Goal: Task Accomplishment & Management: Complete application form

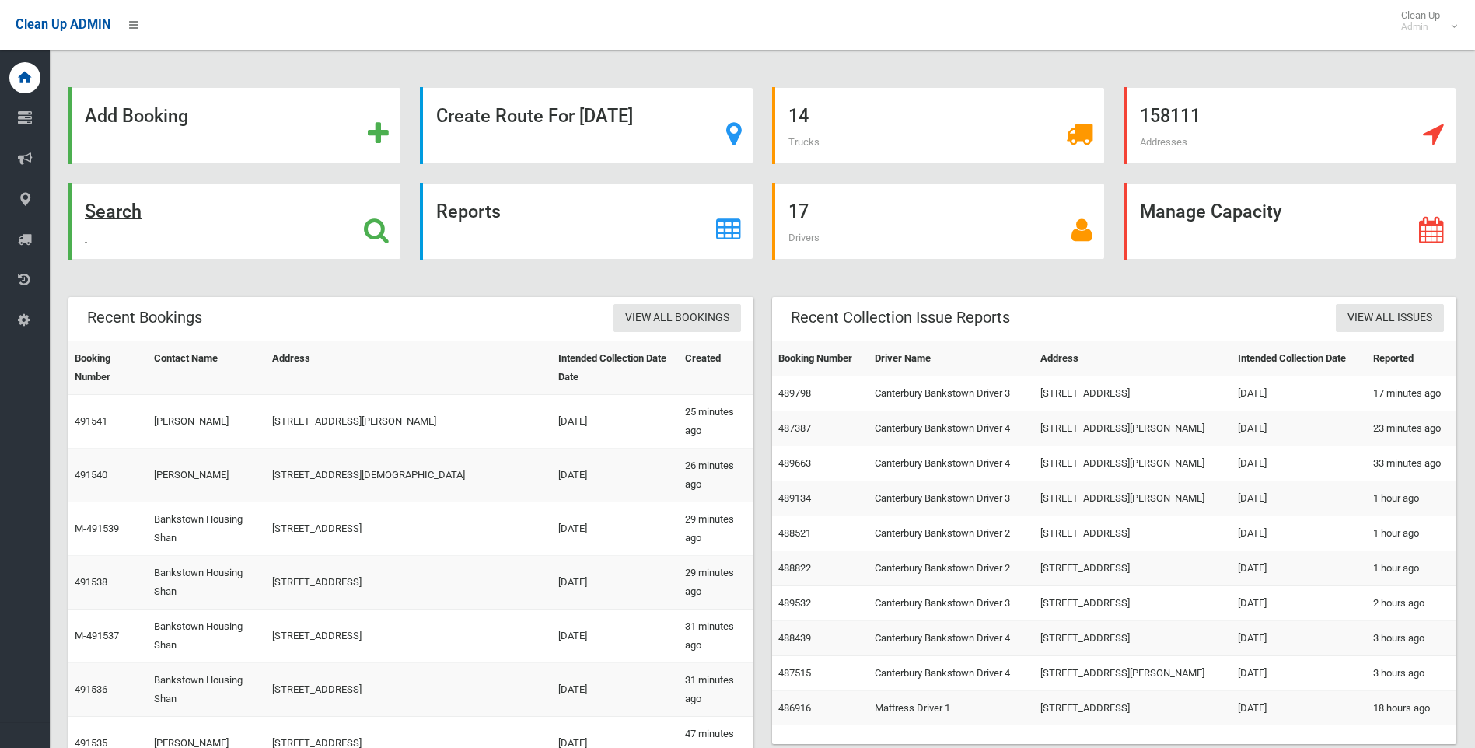
click at [361, 232] on div "Search" at bounding box center [234, 221] width 333 height 77
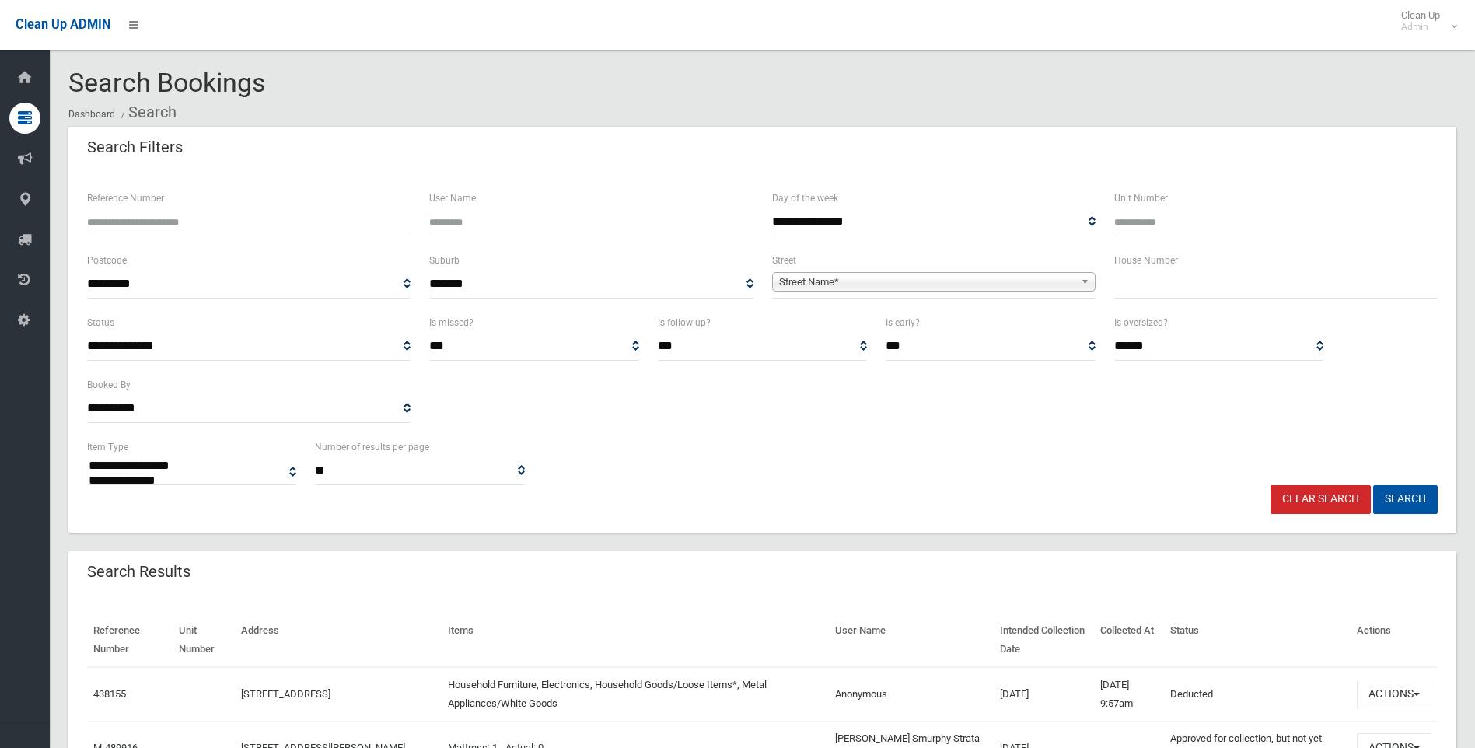
select select
click at [1195, 288] on input "text" at bounding box center [1275, 284] width 323 height 29
type input "*"
click at [968, 278] on span "Street Name*" at bounding box center [926, 282] width 295 height 19
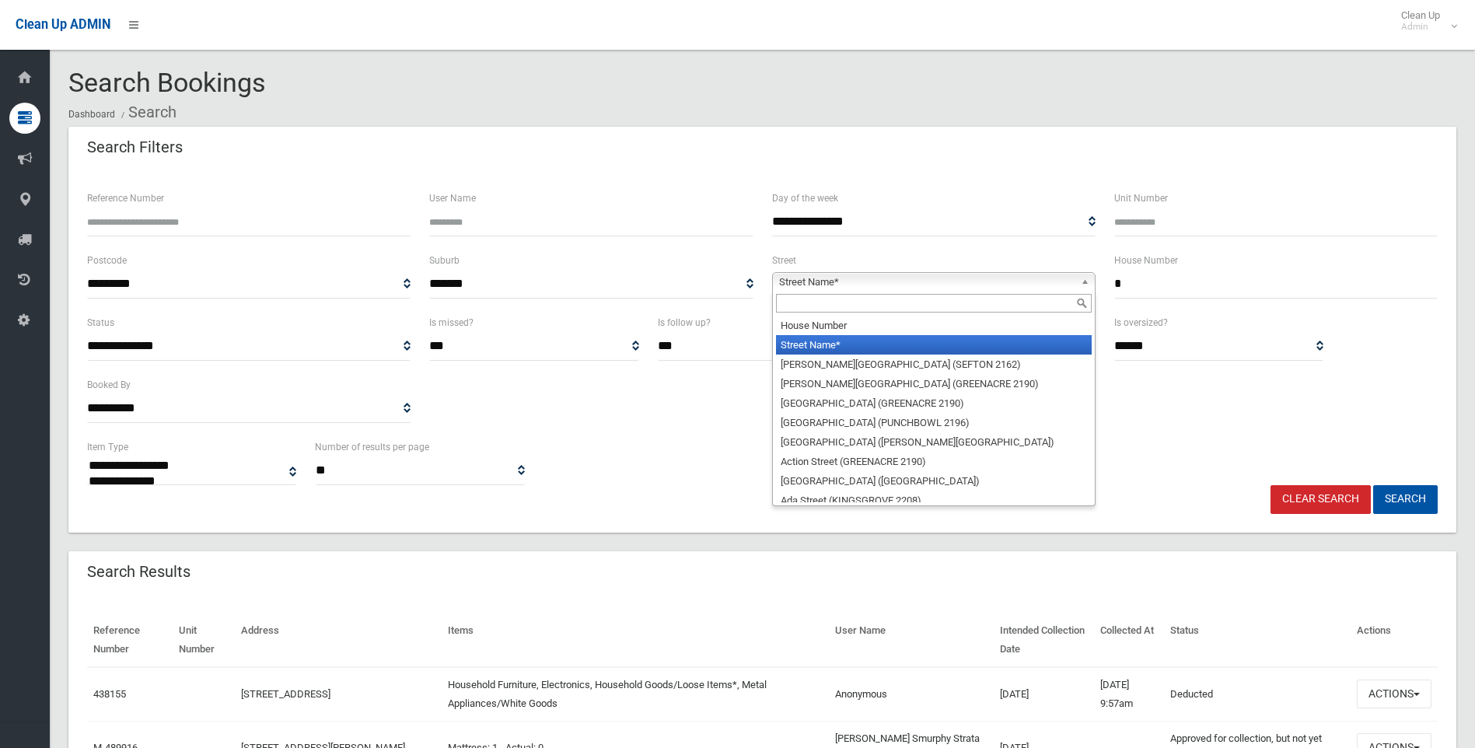
click at [845, 309] on input "text" at bounding box center [934, 303] width 316 height 19
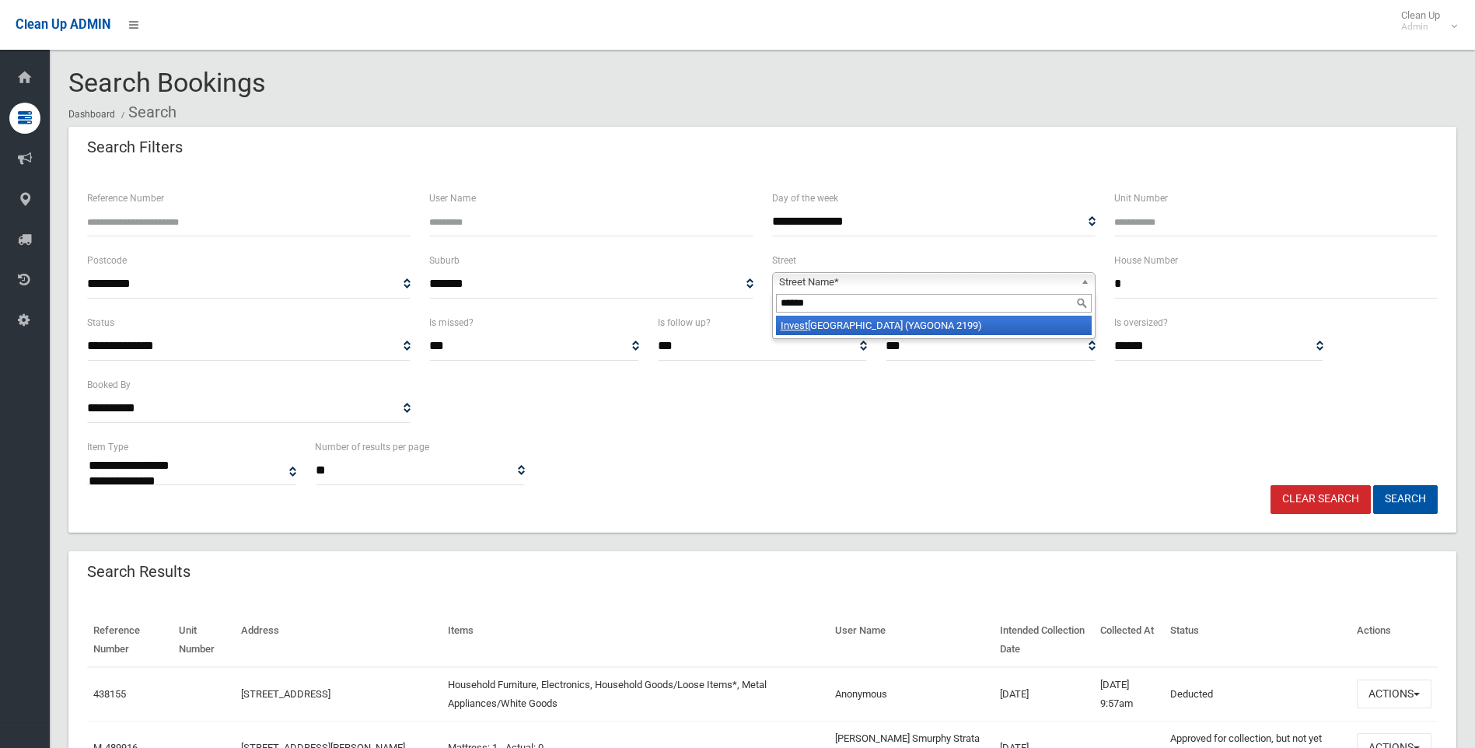
type input "******"
click at [858, 319] on li "Invest igator Avenue (YAGOONA 2199)" at bounding box center [934, 325] width 316 height 19
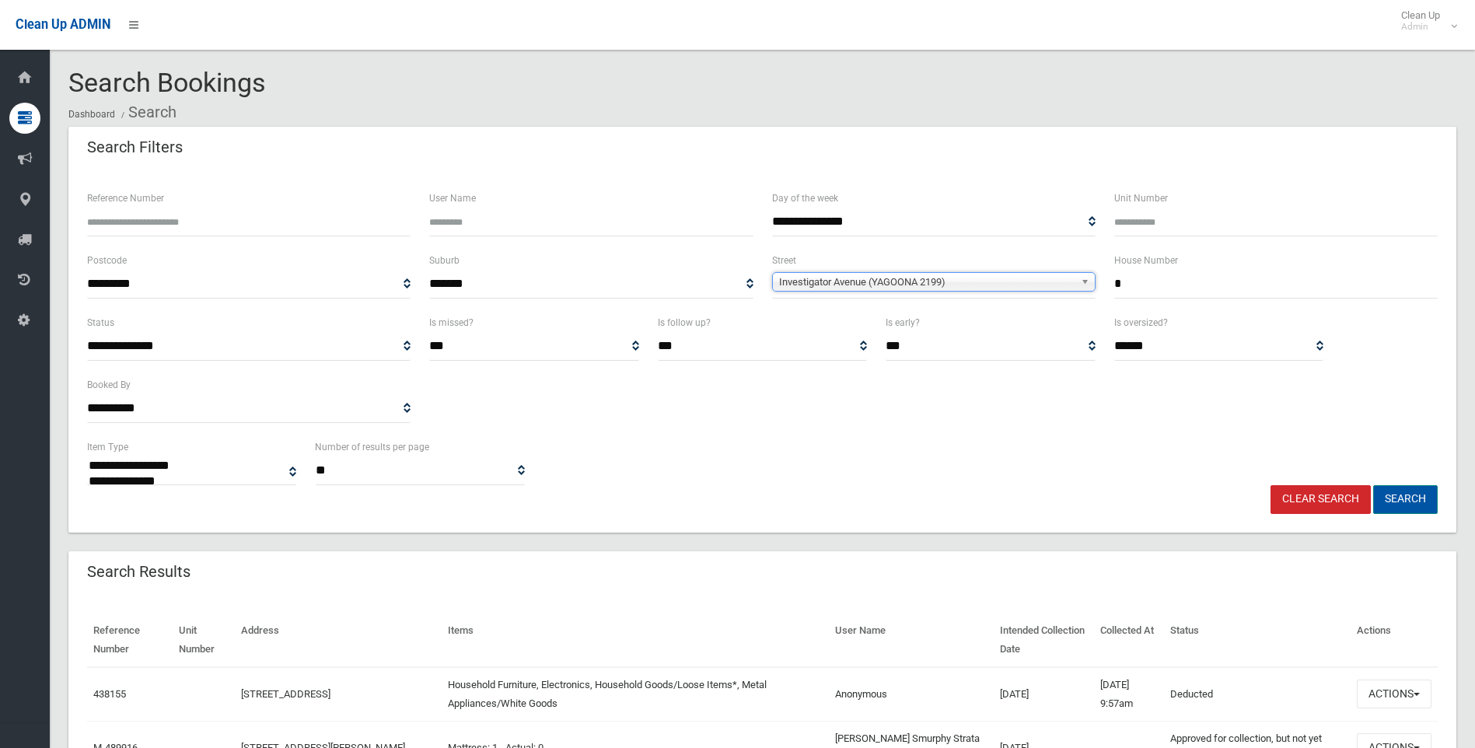
click at [1387, 489] on button "Search" at bounding box center [1405, 499] width 65 height 29
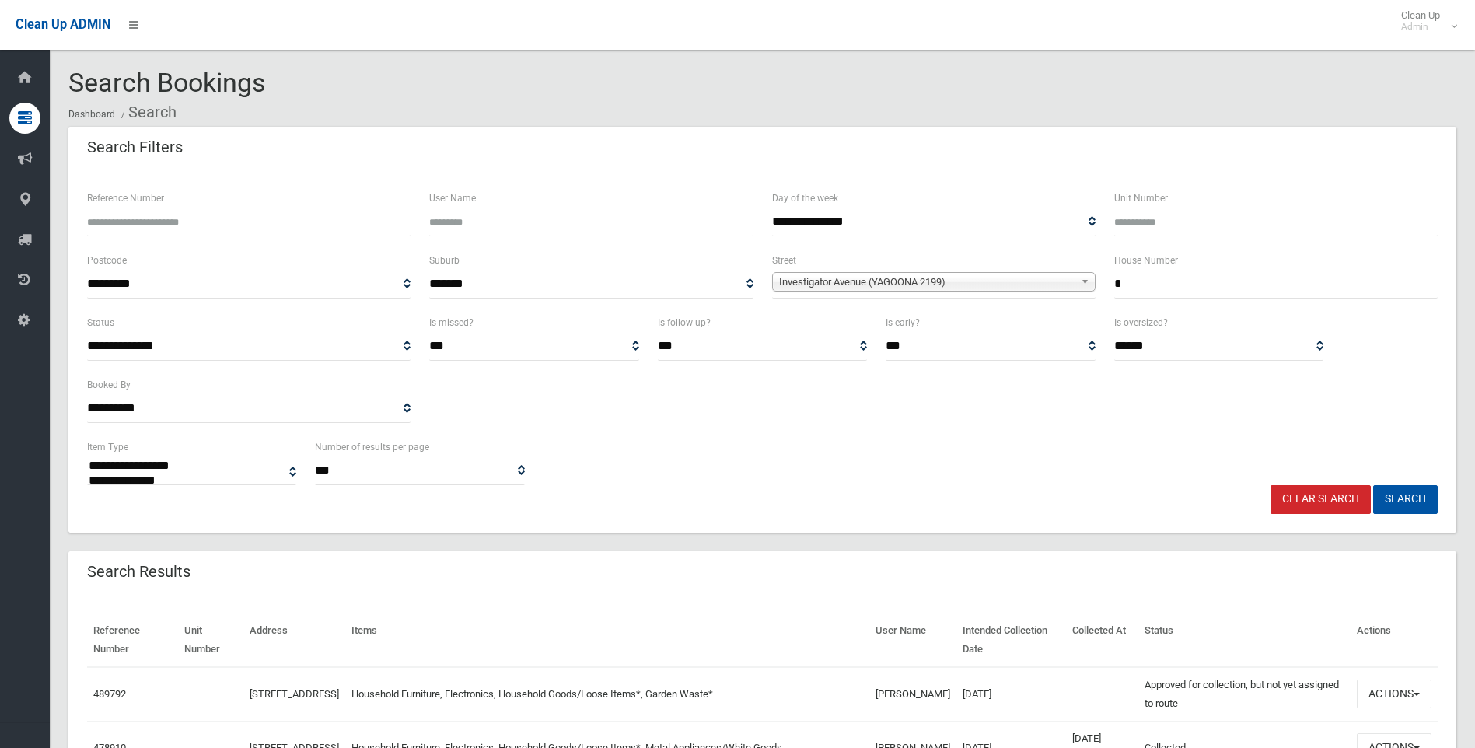
select select
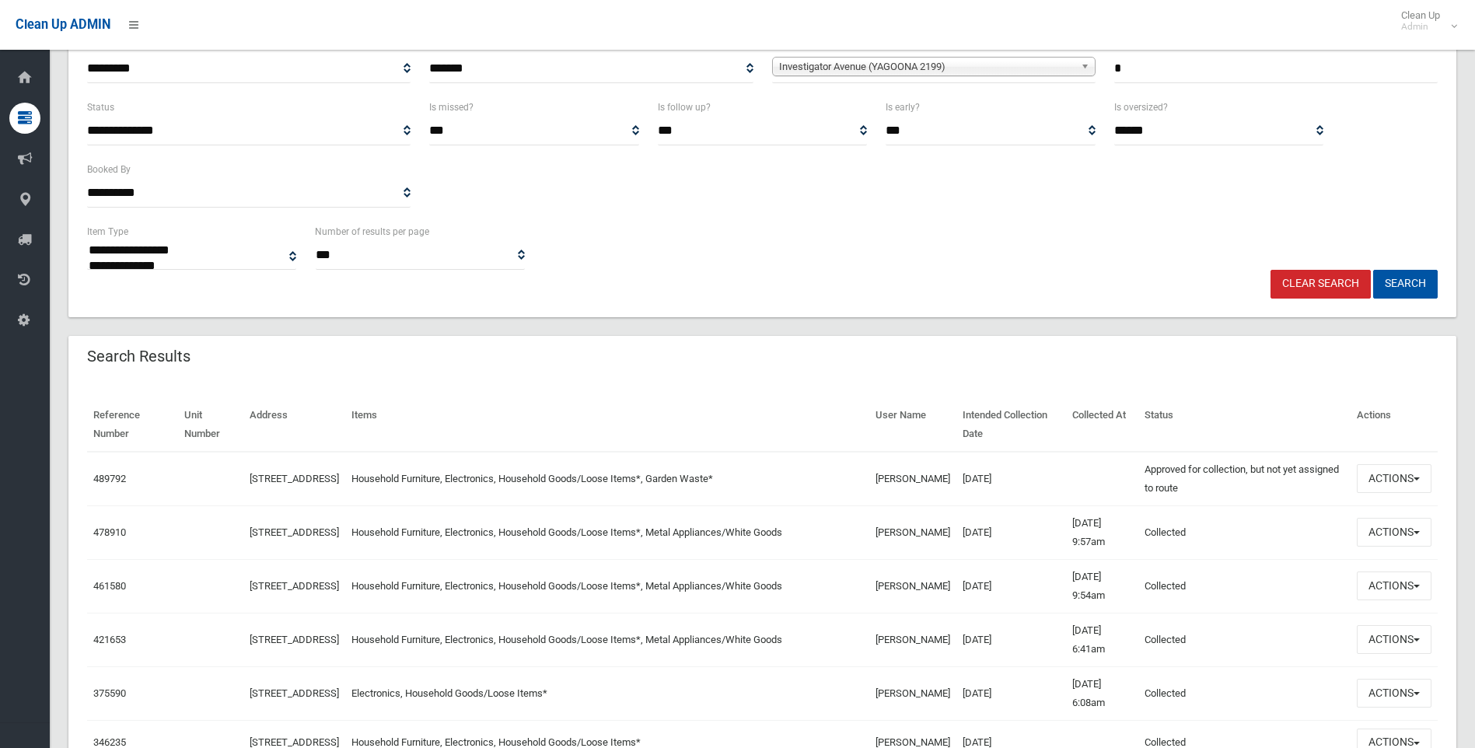
scroll to position [233, 0]
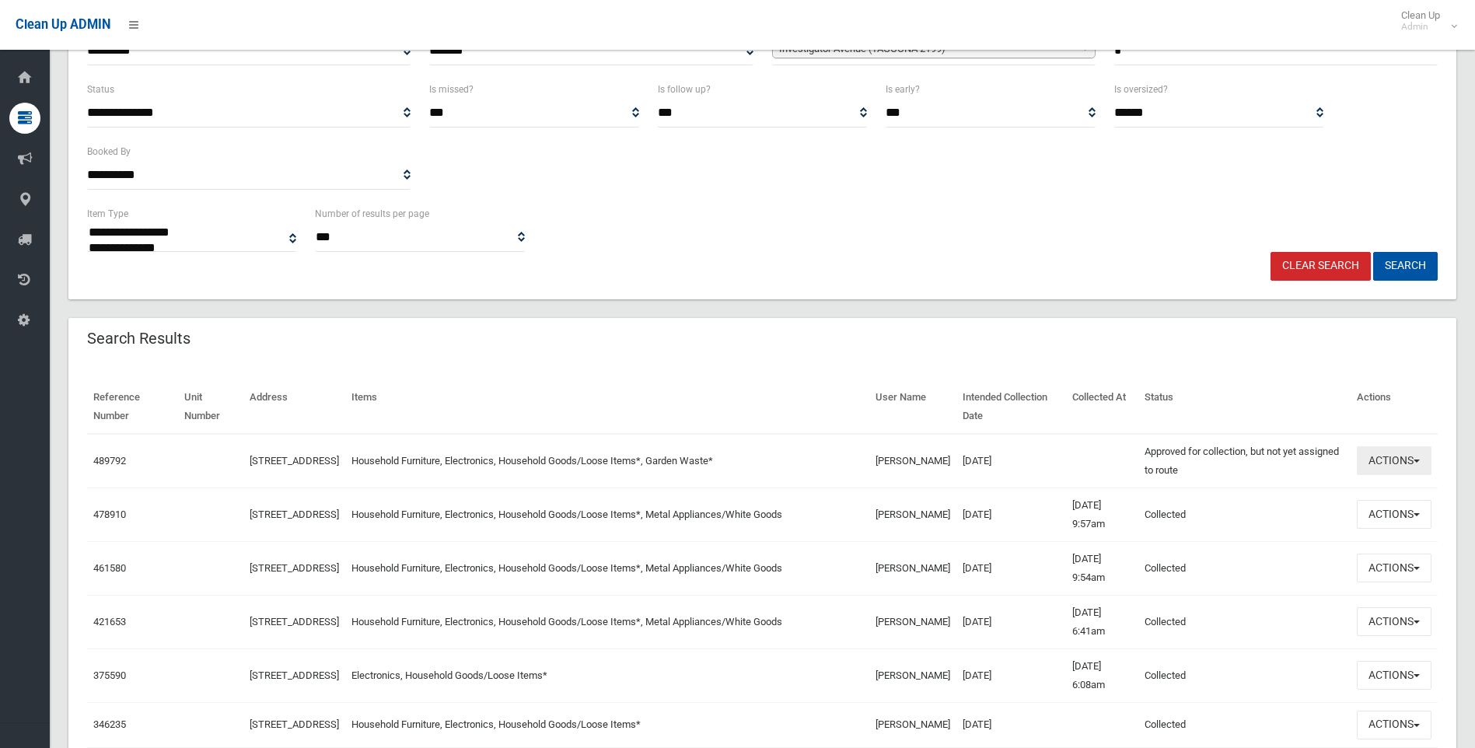
click at [1405, 468] on button "Actions" at bounding box center [1393, 460] width 75 height 29
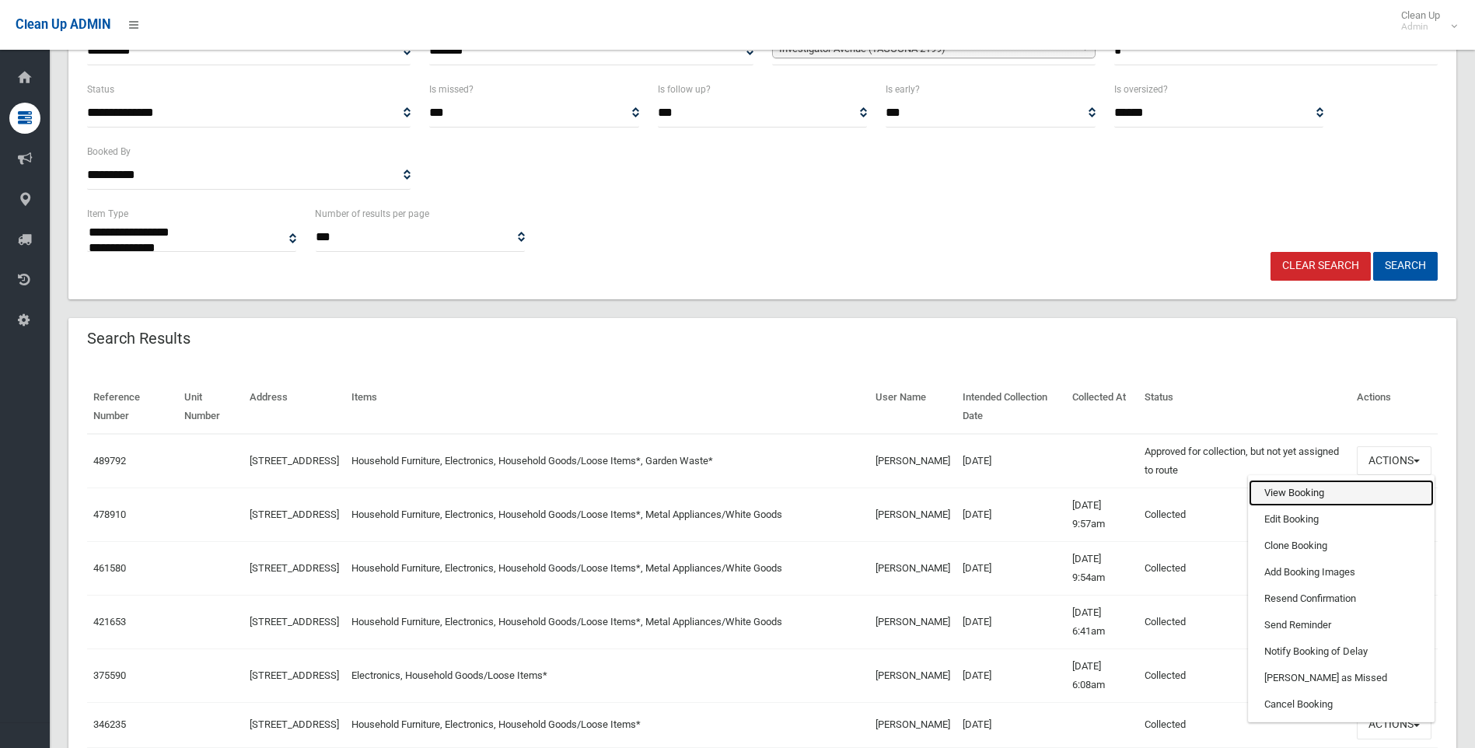
click at [1282, 495] on link "View Booking" at bounding box center [1340, 493] width 185 height 26
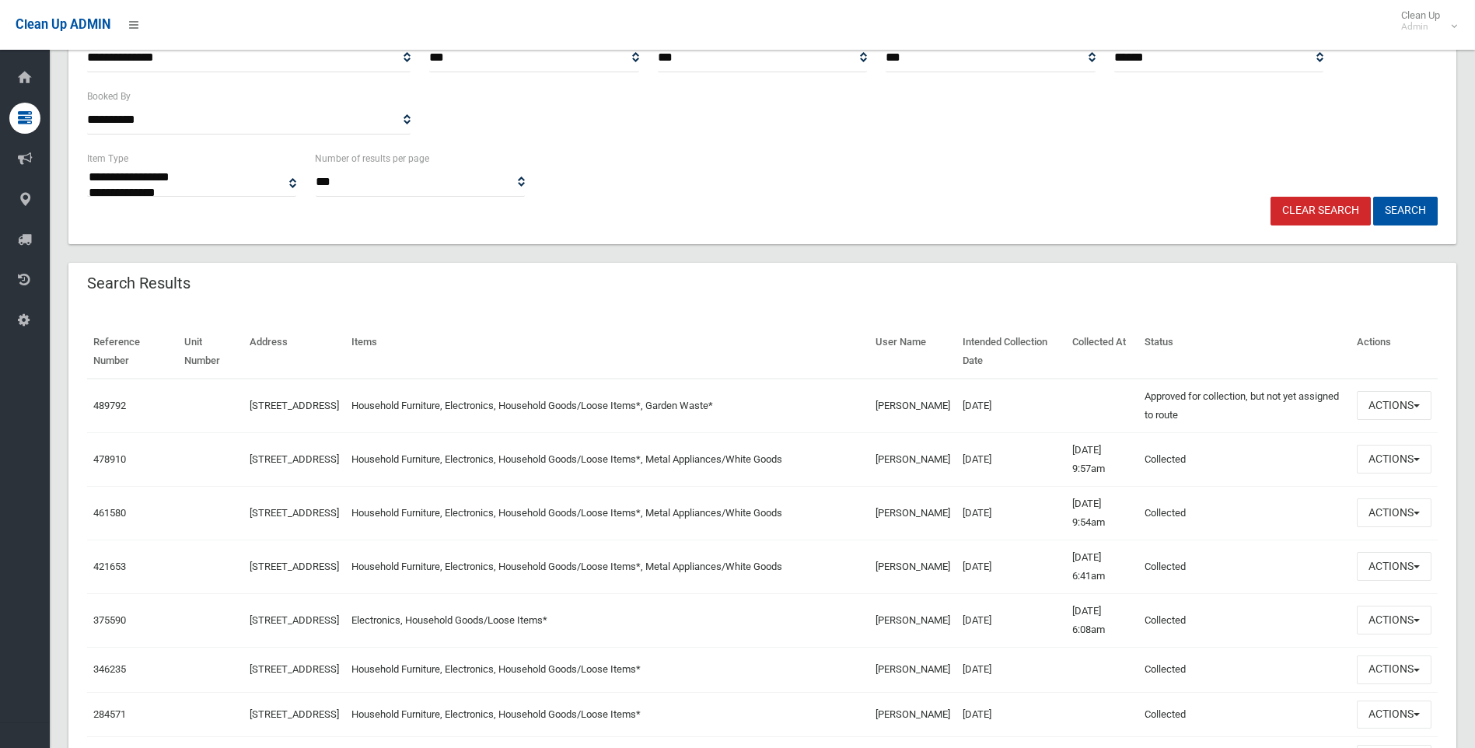
scroll to position [389, 0]
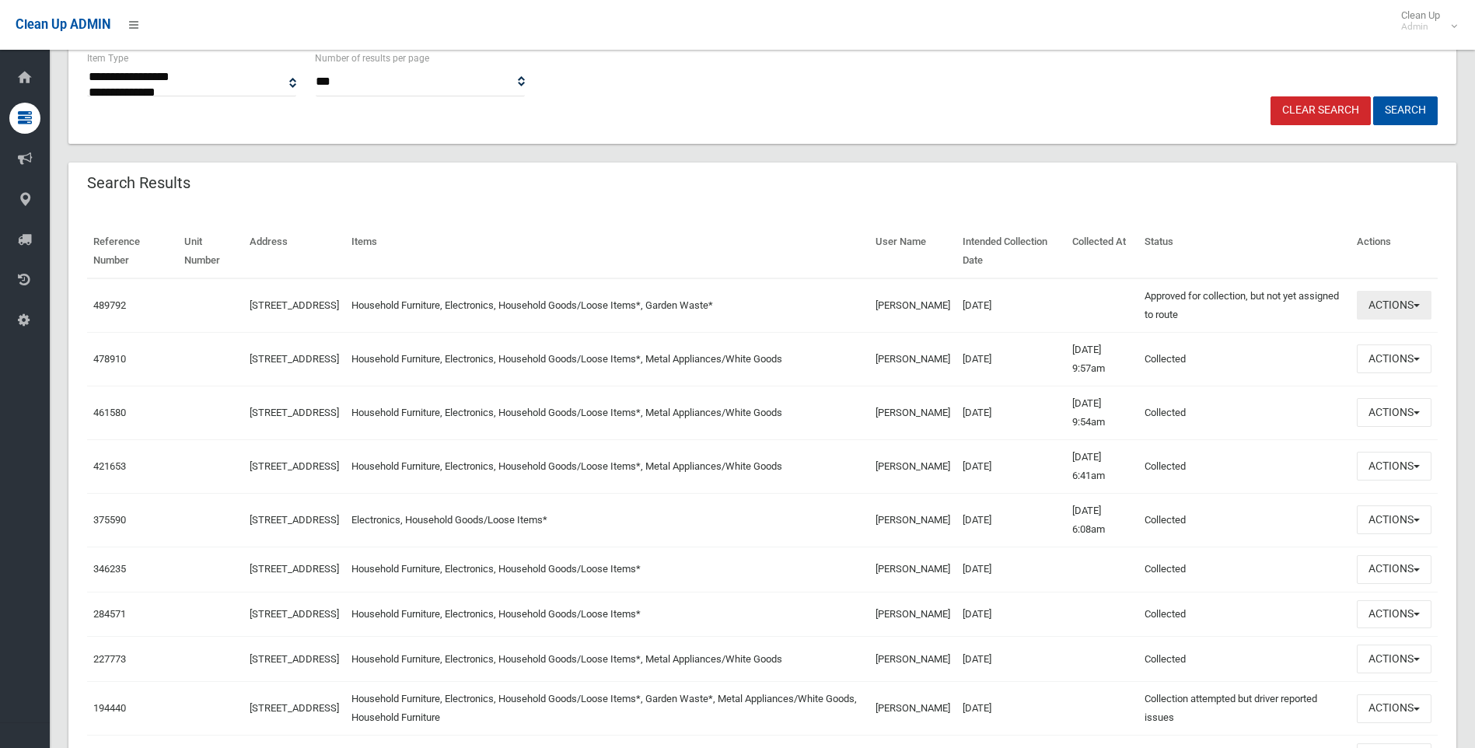
click at [1398, 313] on button "Actions" at bounding box center [1393, 305] width 75 height 29
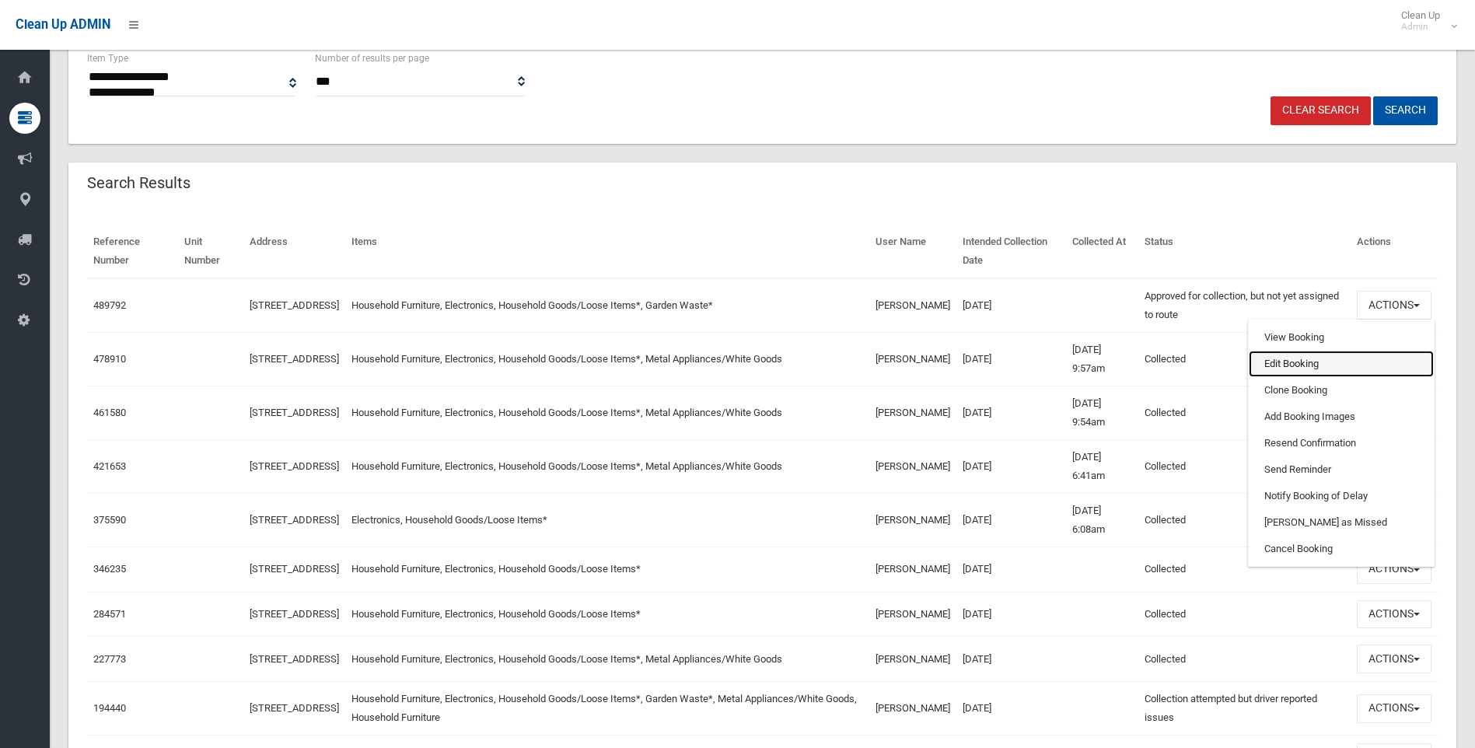
click at [1291, 358] on link "Edit Booking" at bounding box center [1340, 364] width 185 height 26
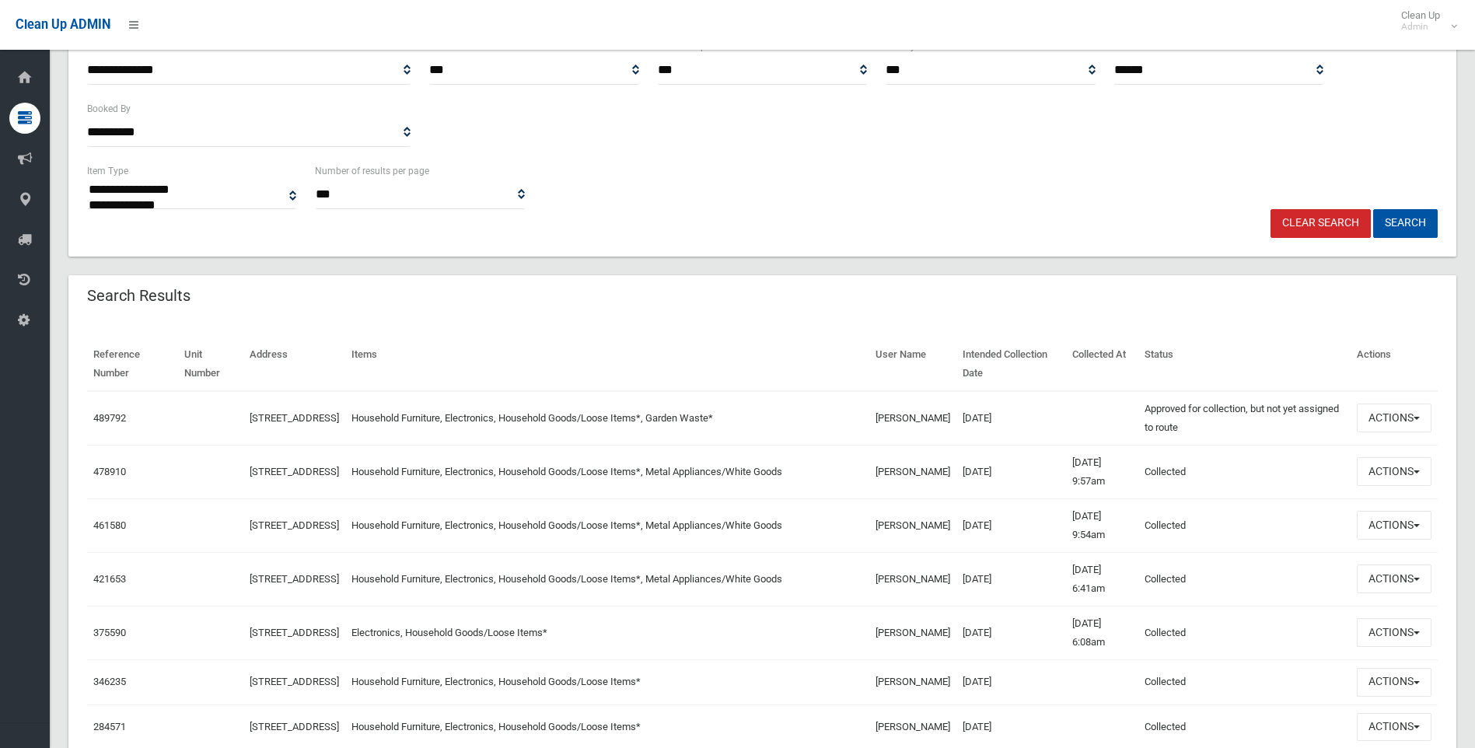
scroll to position [78, 0]
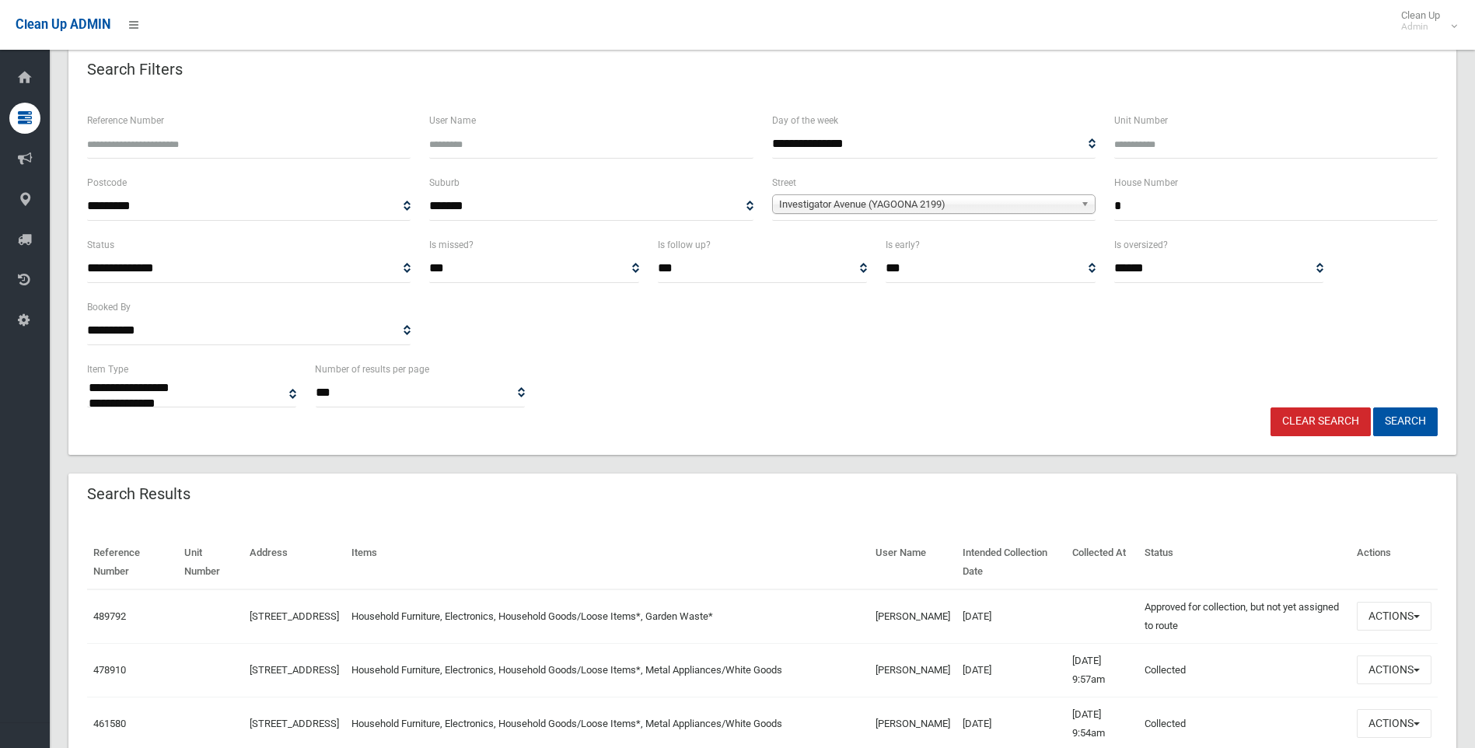
drag, startPoint x: 1146, startPoint y: 201, endPoint x: 1022, endPoint y: 201, distance: 123.6
click at [1022, 201] on div "**********" at bounding box center [762, 204] width 1369 height 62
type input "*"
click at [988, 205] on span "Investigator Avenue (YAGOONA 2199)" at bounding box center [926, 204] width 295 height 19
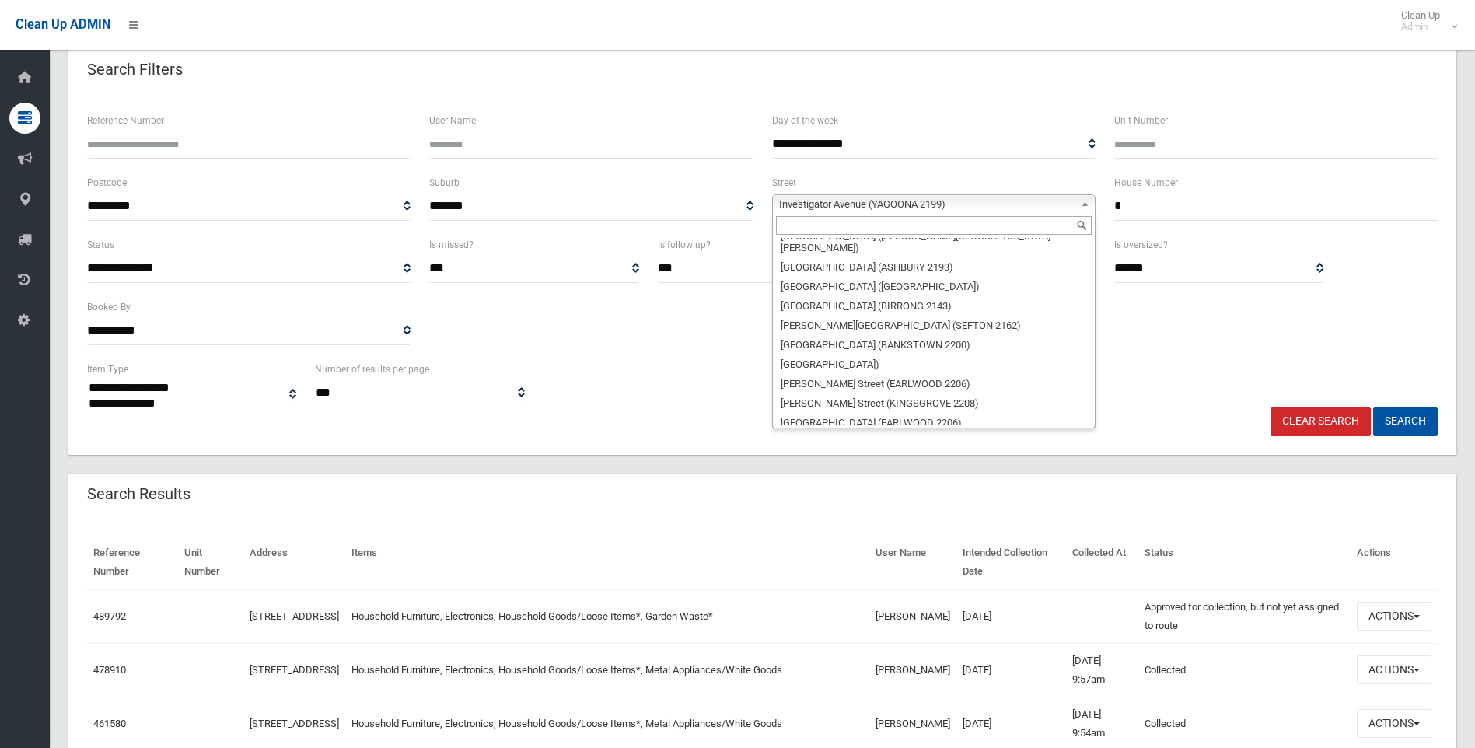
click at [878, 232] on input "text" at bounding box center [934, 225] width 316 height 19
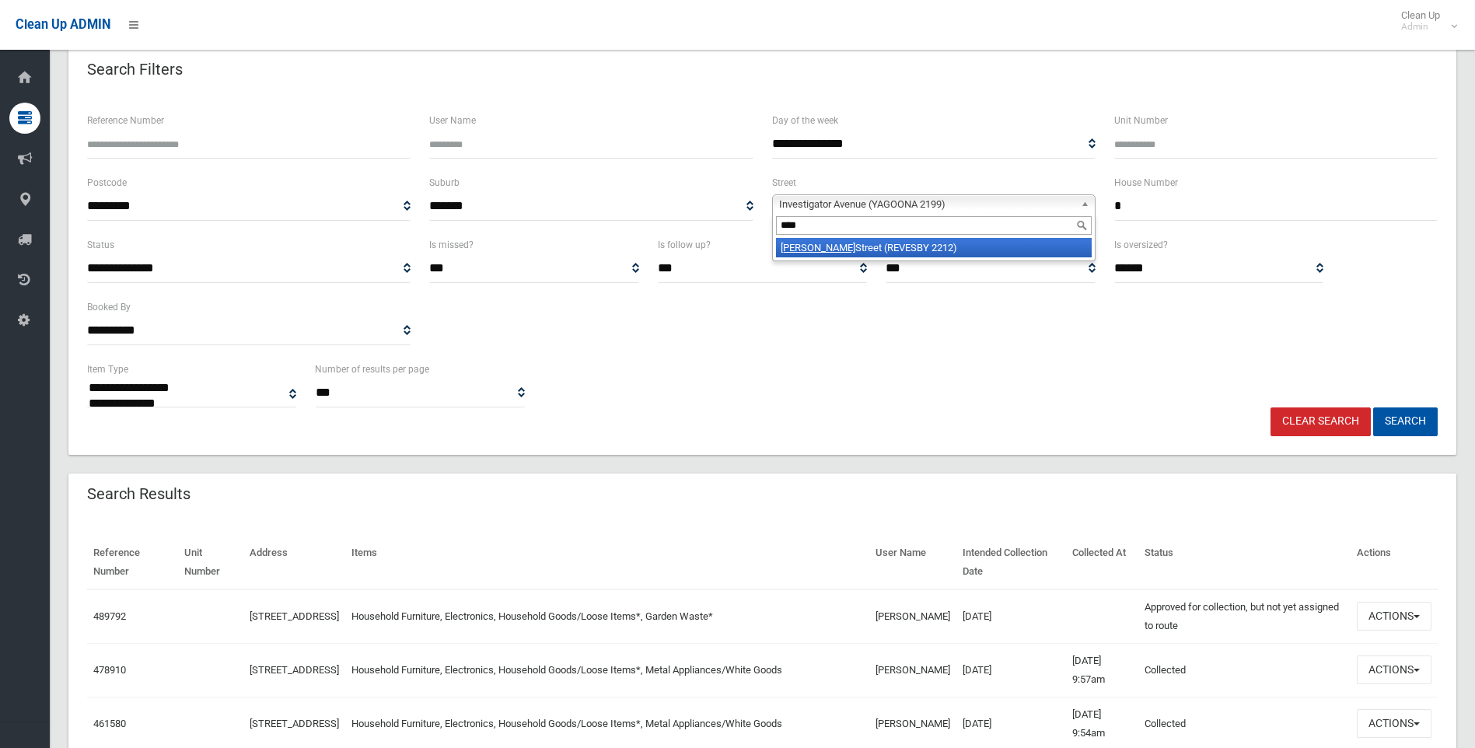
type input "****"
click at [875, 250] on li "Robb Street (REVESBY 2212)" at bounding box center [934, 247] width 316 height 19
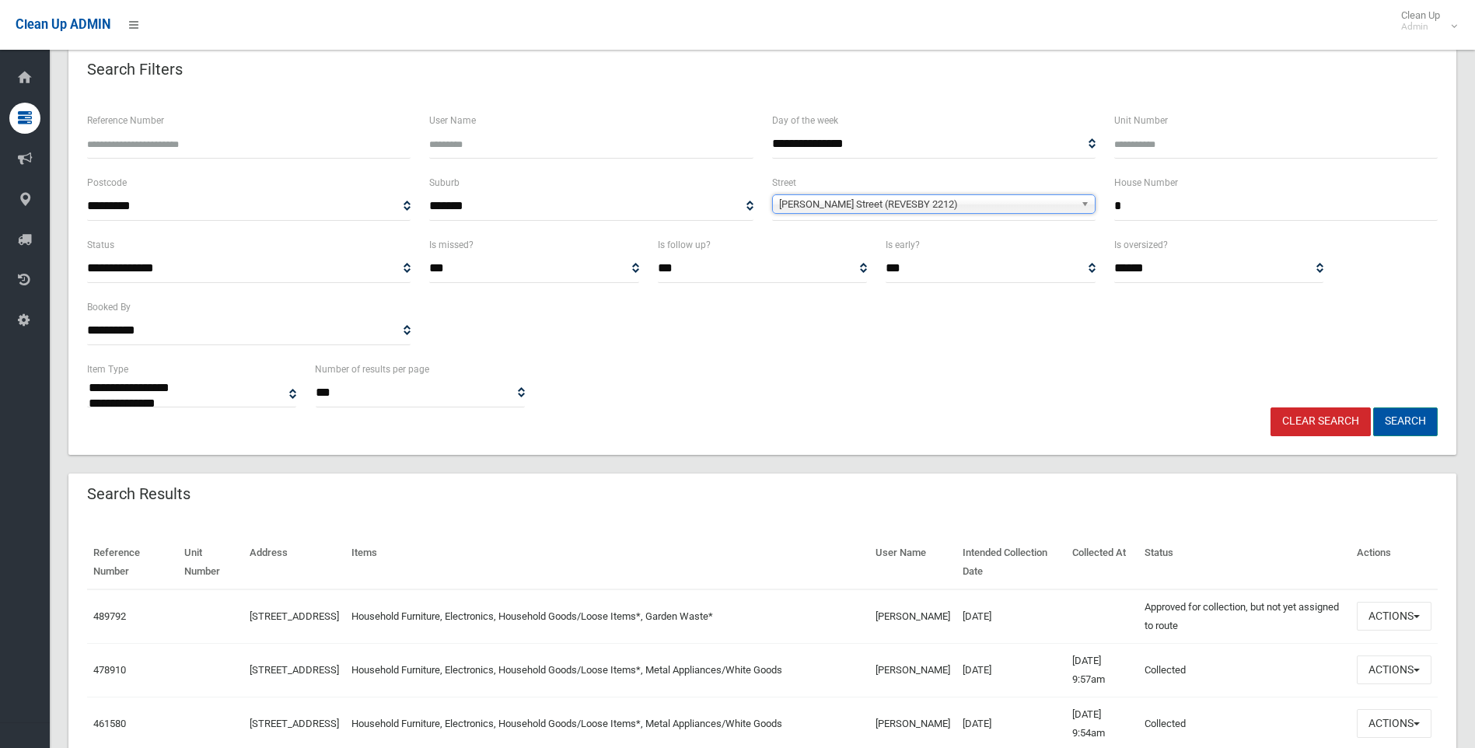
click at [1382, 421] on button "Search" at bounding box center [1405, 421] width 65 height 29
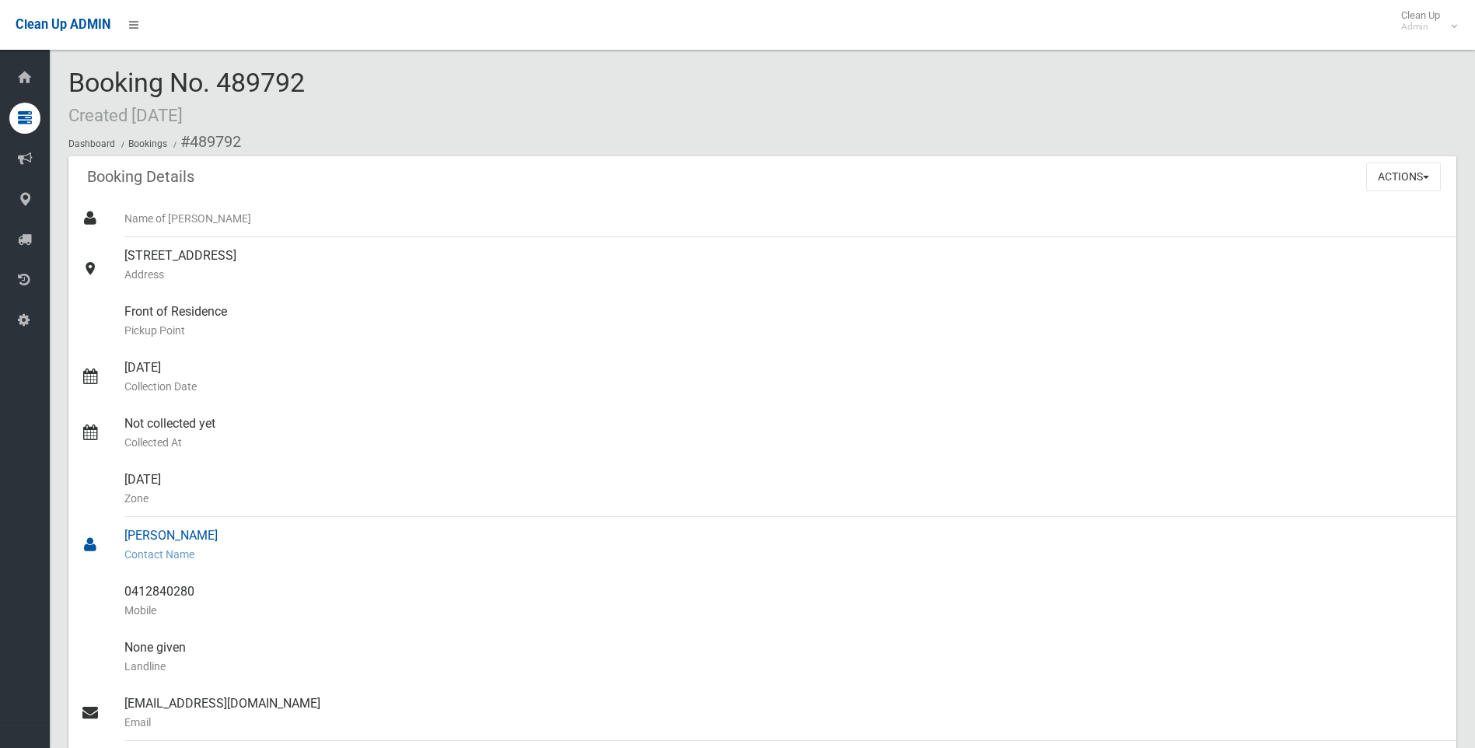
drag, startPoint x: 236, startPoint y: 532, endPoint x: 122, endPoint y: 533, distance: 113.5
click at [122, 533] on link "Joanne Randell Contact Name" at bounding box center [761, 545] width 1387 height 56
drag, startPoint x: 122, startPoint y: 533, endPoint x: 141, endPoint y: 529, distance: 19.8
copy link "Joanne Randell"
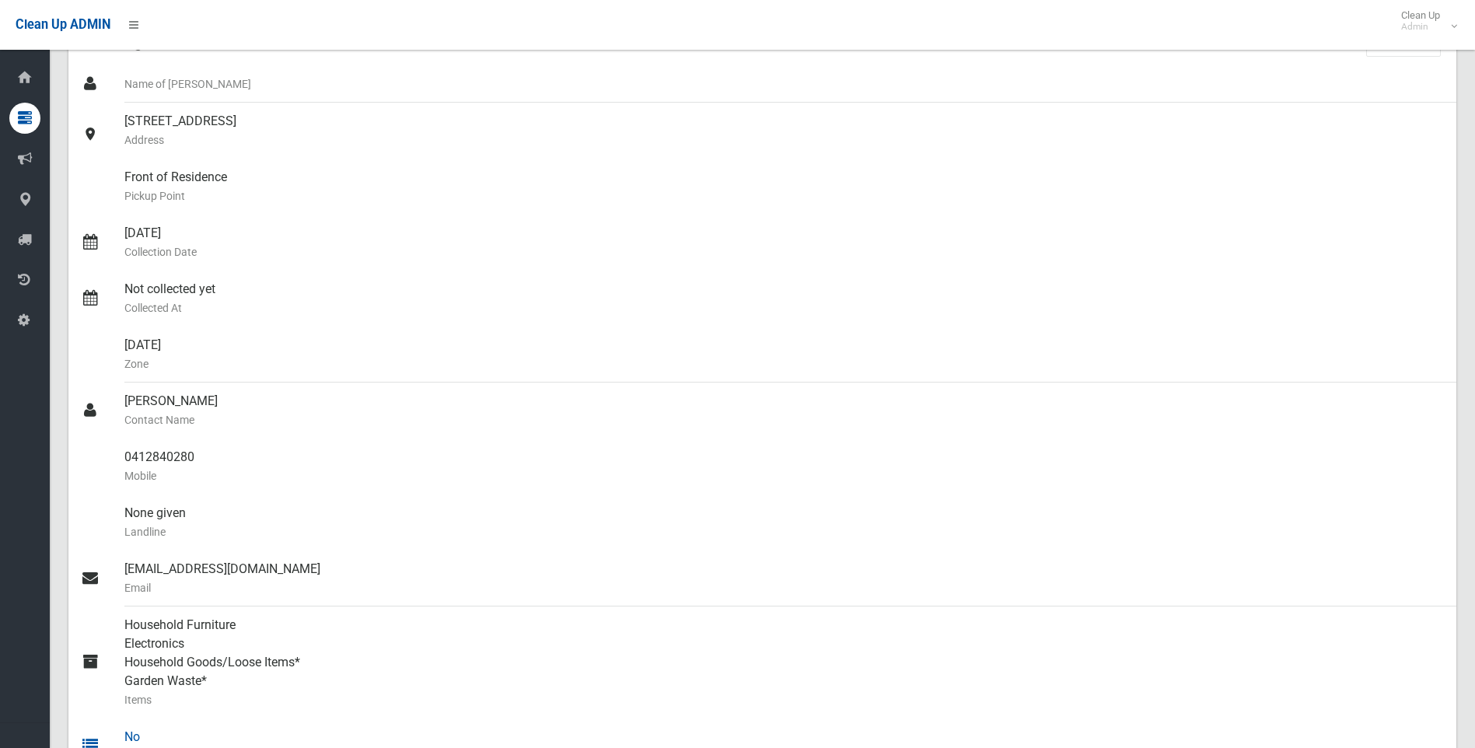
scroll to position [311, 0]
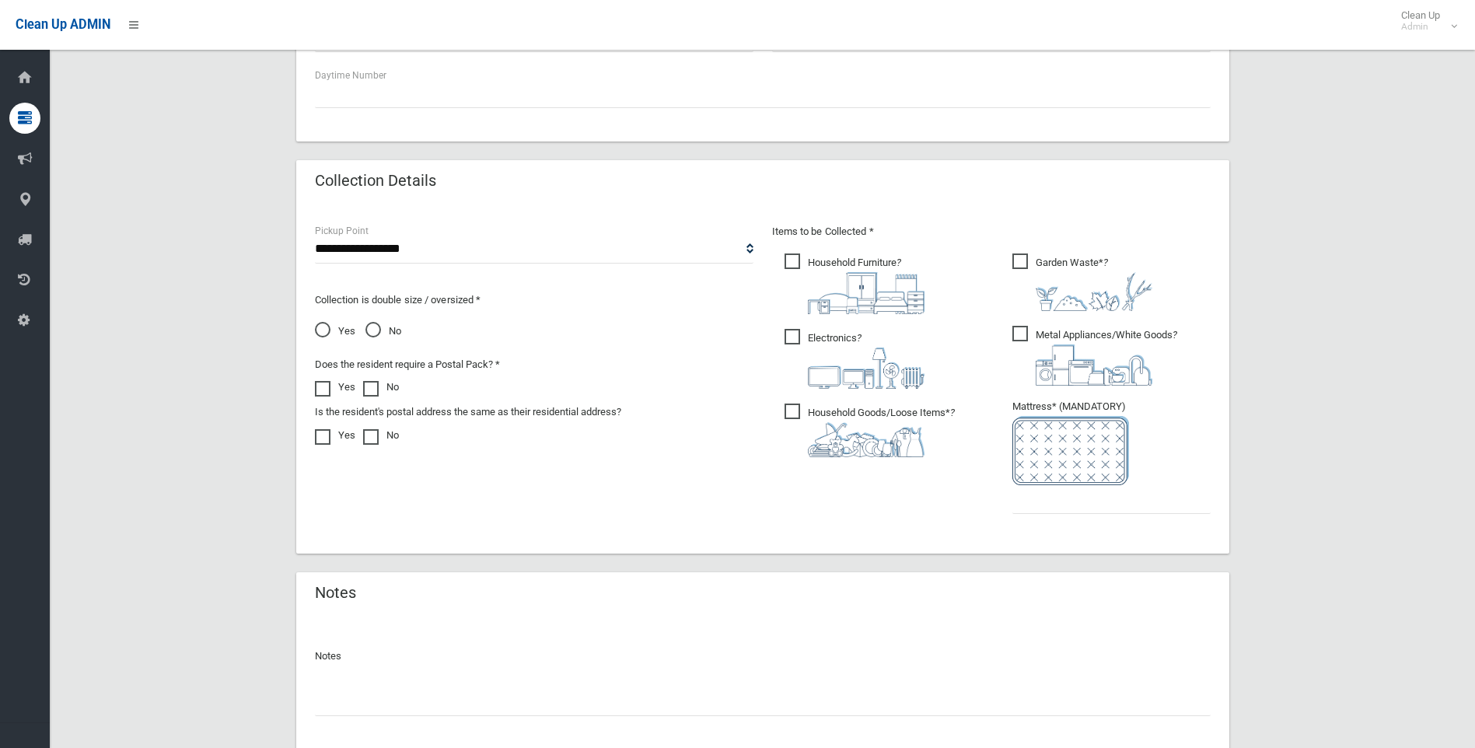
scroll to position [783, 0]
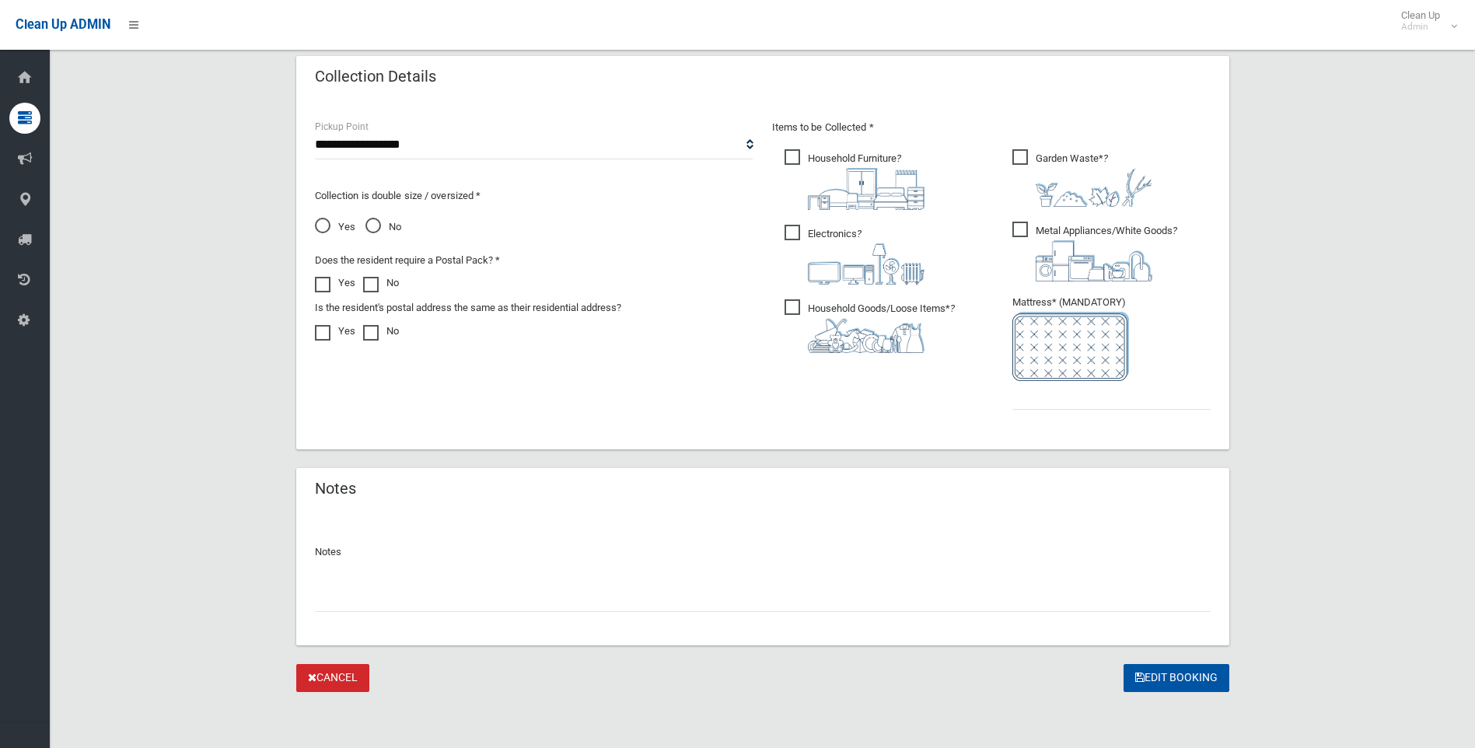
click at [394, 588] on input "text" at bounding box center [762, 597] width 895 height 29
paste input "**********"
type input "**********"
click at [1021, 393] on input "text" at bounding box center [1111, 395] width 198 height 29
type input "*"
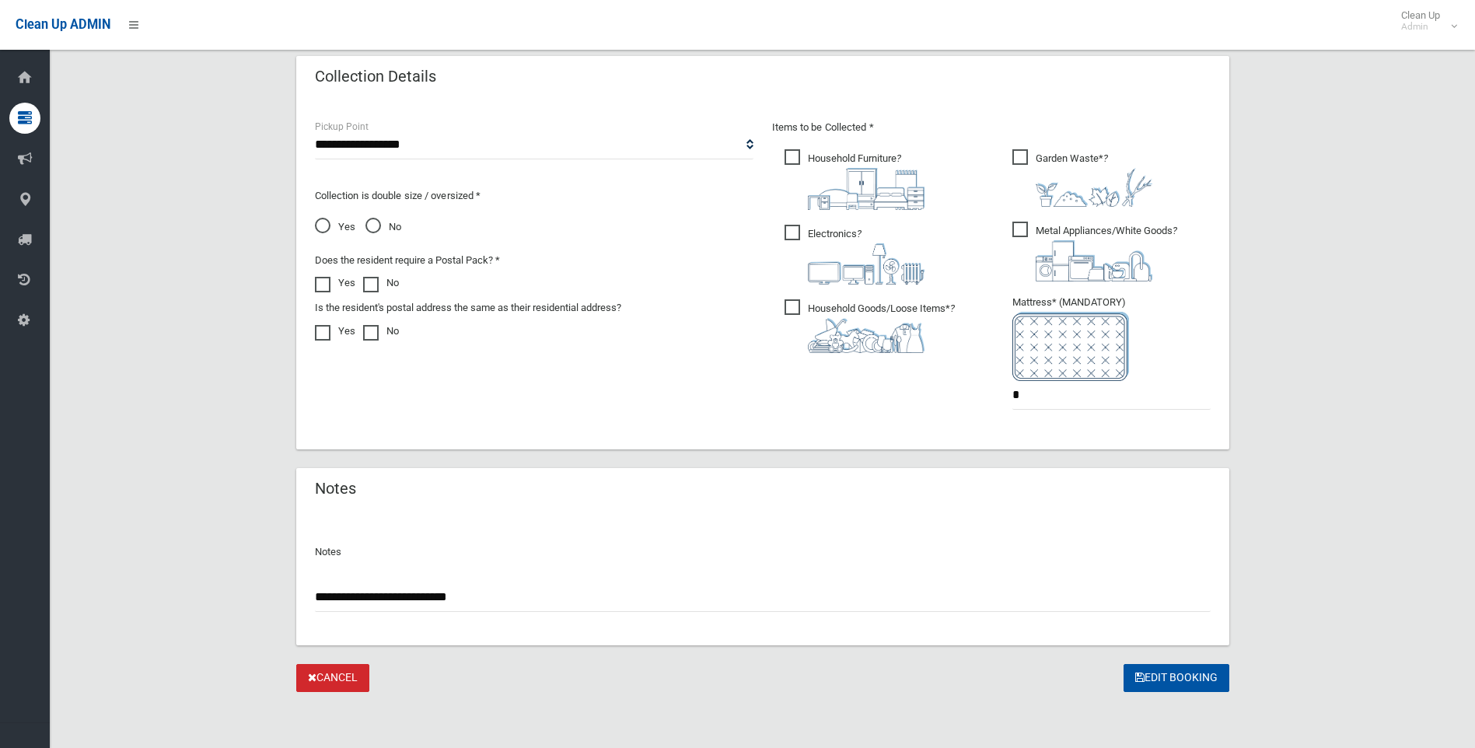
click at [414, 597] on input "**********" at bounding box center [762, 597] width 895 height 29
click at [411, 599] on input "**********" at bounding box center [762, 597] width 895 height 29
click at [532, 592] on input "**********" at bounding box center [762, 597] width 895 height 29
type input "**********"
click at [1200, 676] on button "Edit Booking" at bounding box center [1176, 678] width 106 height 29
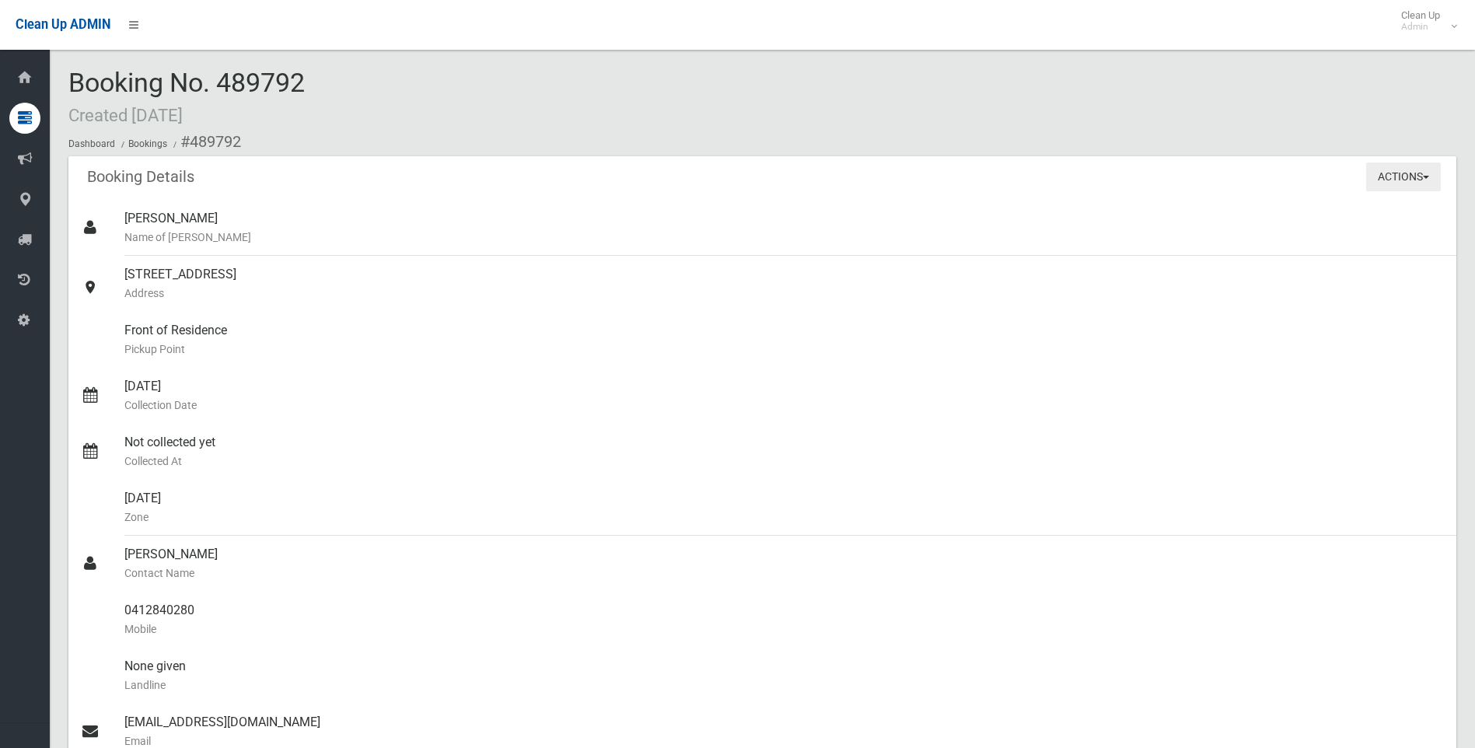
click at [1377, 182] on button "Actions" at bounding box center [1403, 176] width 75 height 29
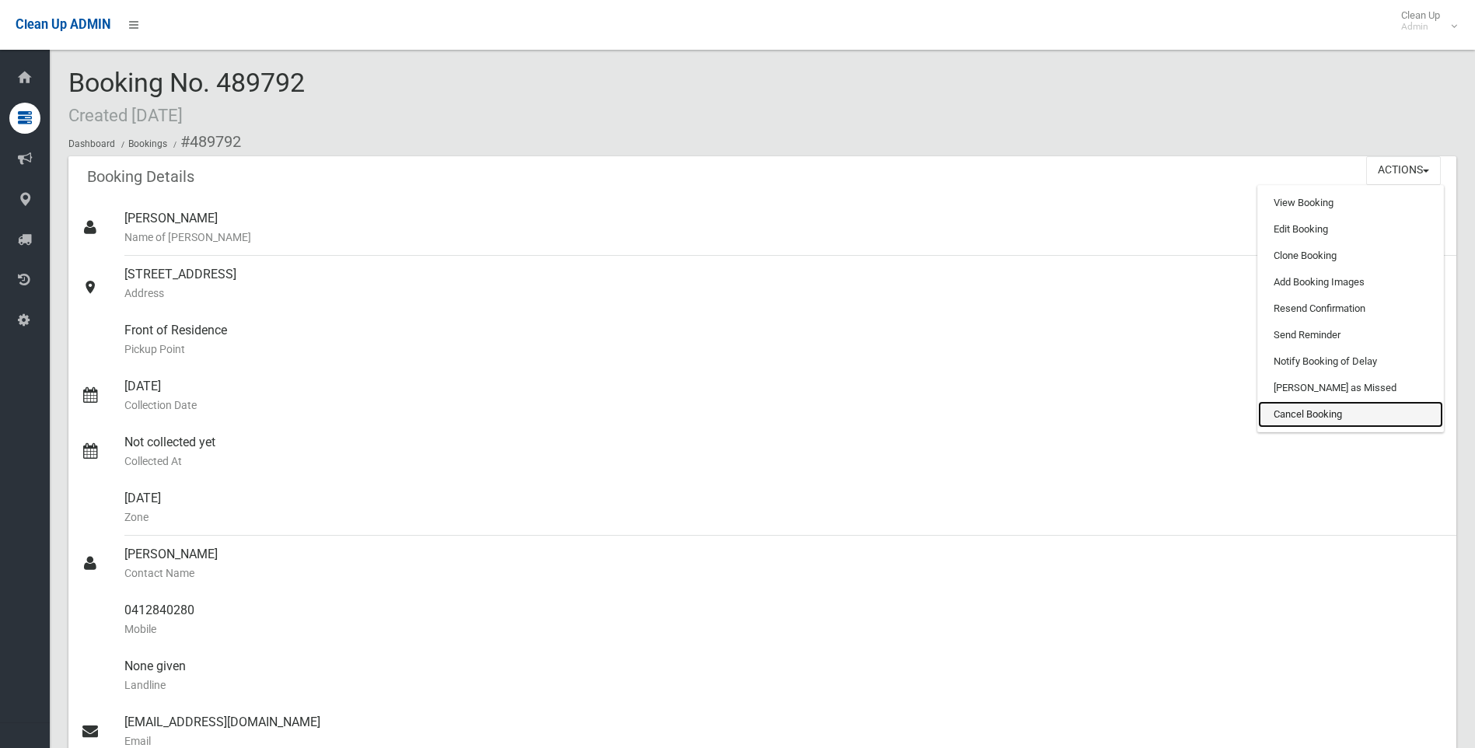
click at [1298, 414] on link "Cancel Booking" at bounding box center [1350, 414] width 185 height 26
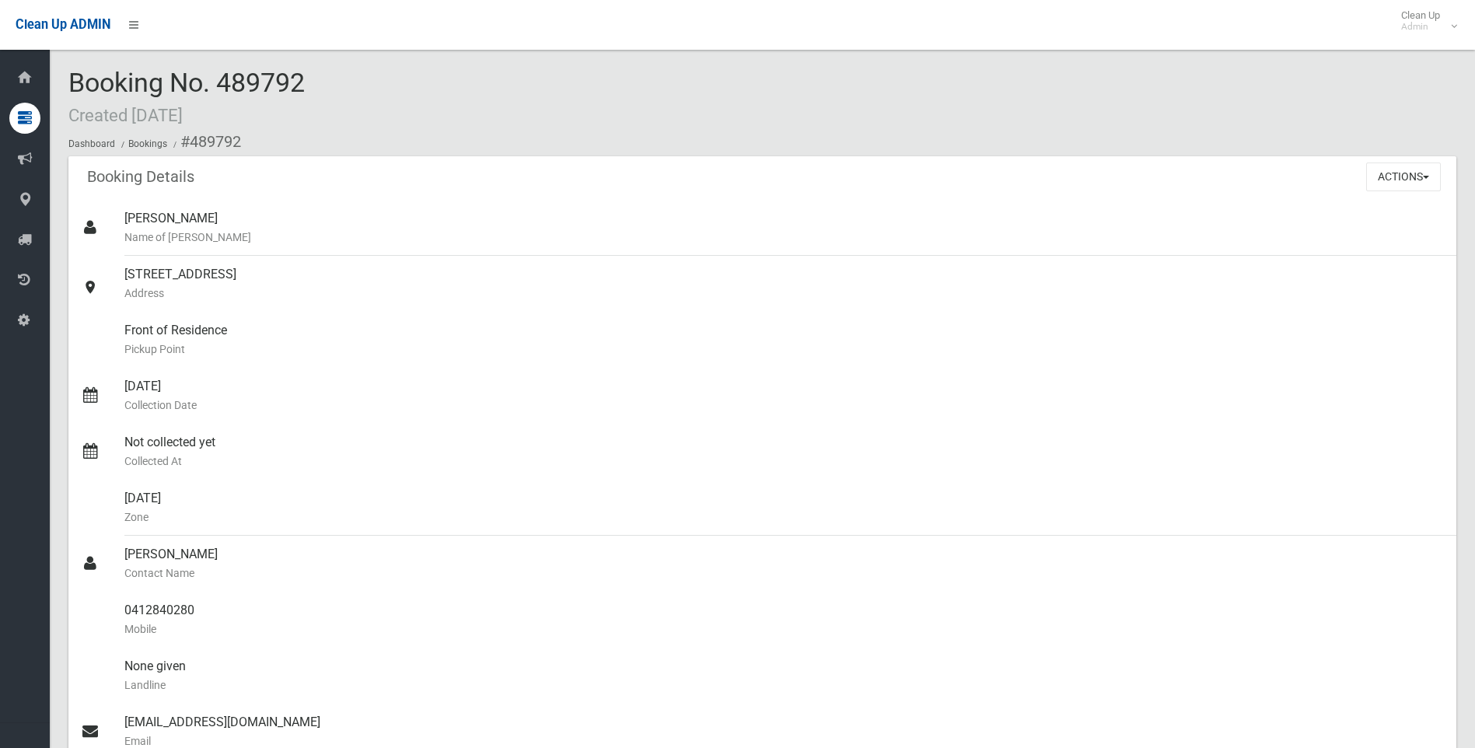
drag, startPoint x: 324, startPoint y: 86, endPoint x: 74, endPoint y: 82, distance: 250.3
click at [74, 82] on div "Booking No. 489792 Created 02/10/2025 Dashboard Bookings #489792" at bounding box center [761, 112] width 1387 height 88
copy span "Booking No. 489792"
drag, startPoint x: 410, startPoint y: 276, endPoint x: 105, endPoint y: 268, distance: 304.8
click at [105, 268] on link "3 Investigator Avenue, YAGOONA NSW 2199 Address" at bounding box center [761, 284] width 1387 height 56
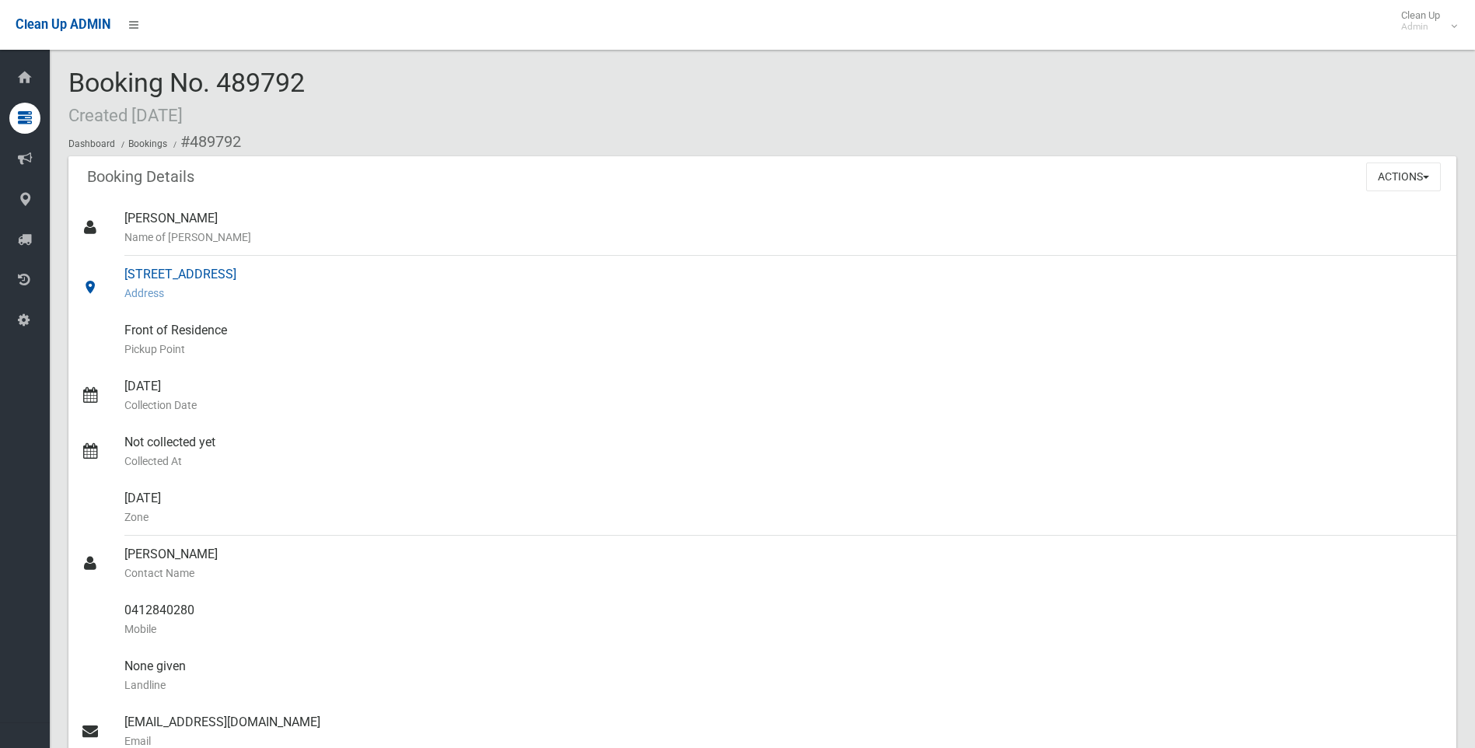
drag, startPoint x: 105, startPoint y: 268, endPoint x: 157, endPoint y: 274, distance: 52.4
copy link "3 Investigator Avenue, YAGOONA NSW 2199"
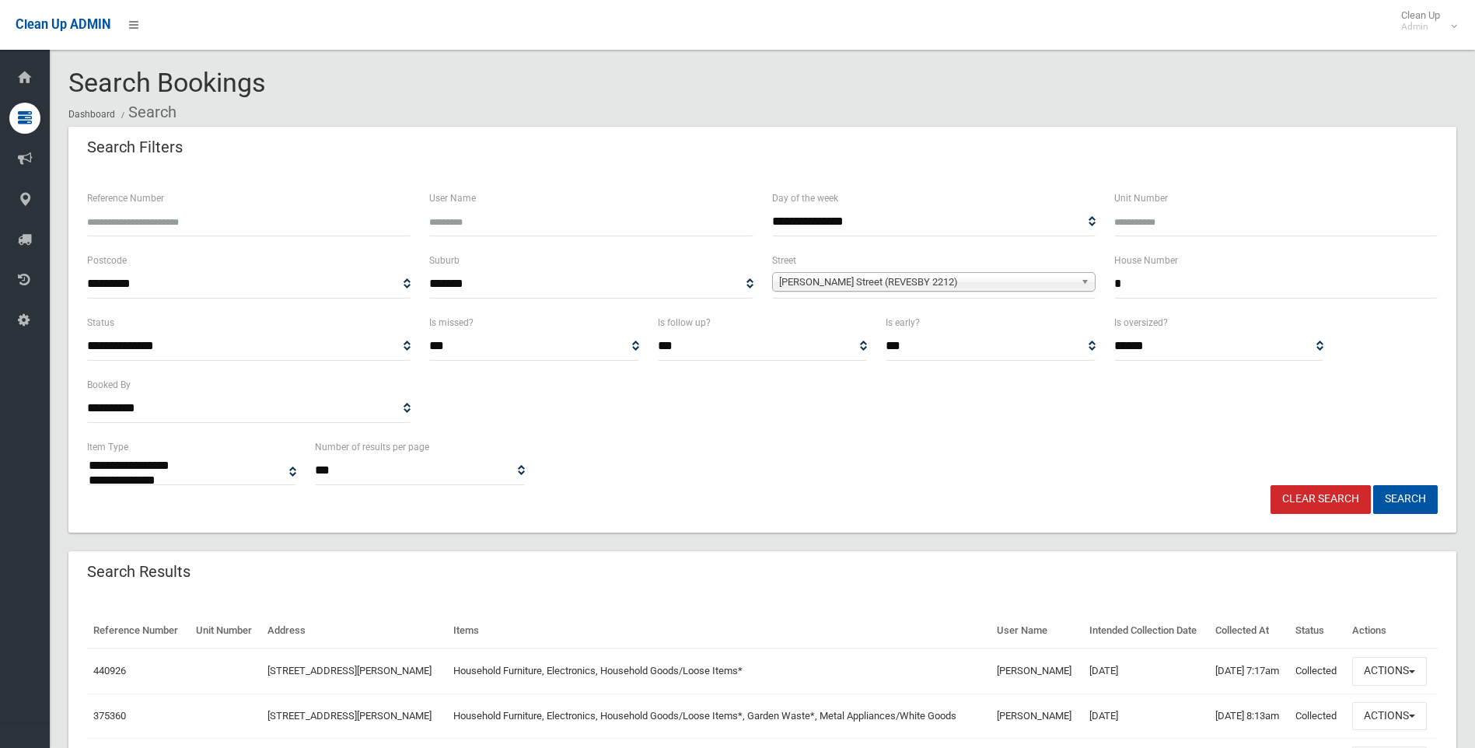
select select
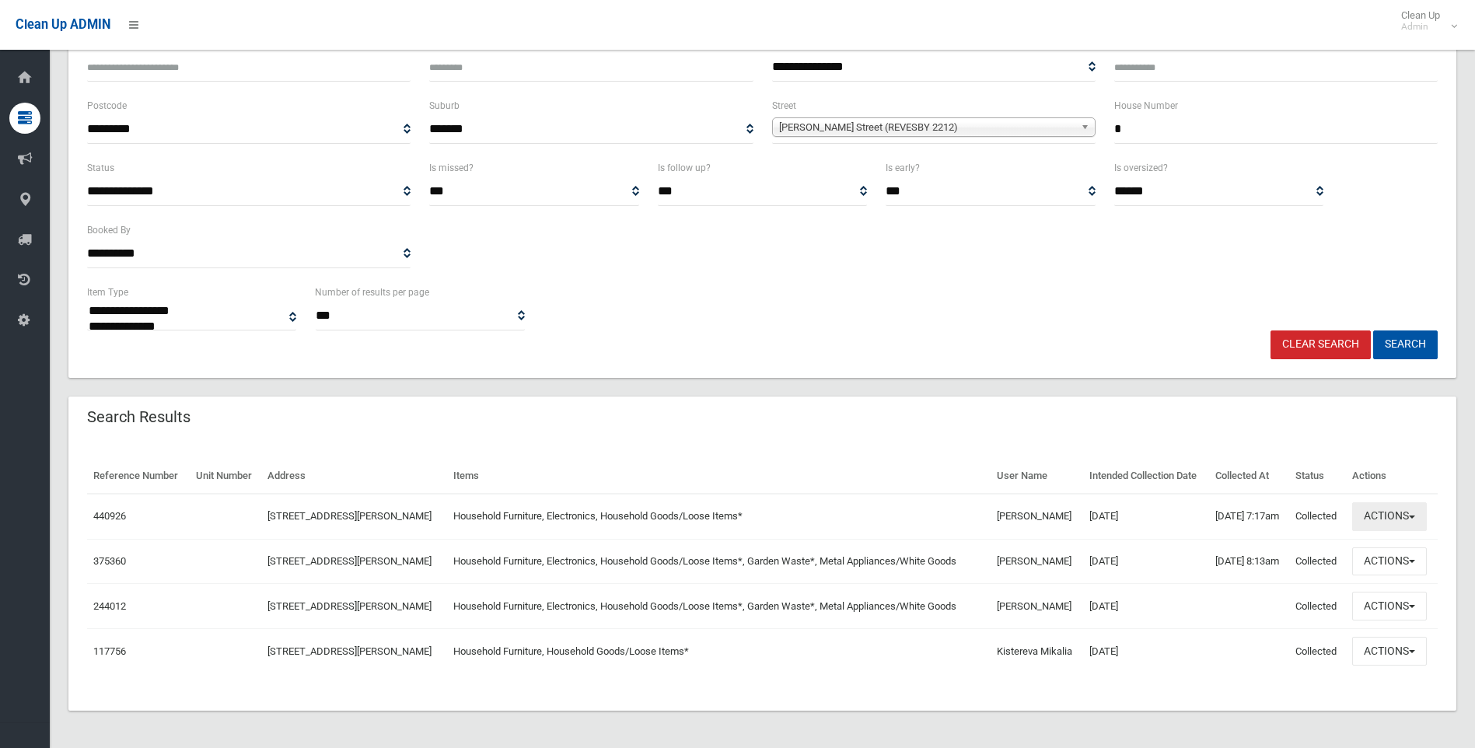
click at [1385, 509] on button "Actions" at bounding box center [1389, 516] width 75 height 29
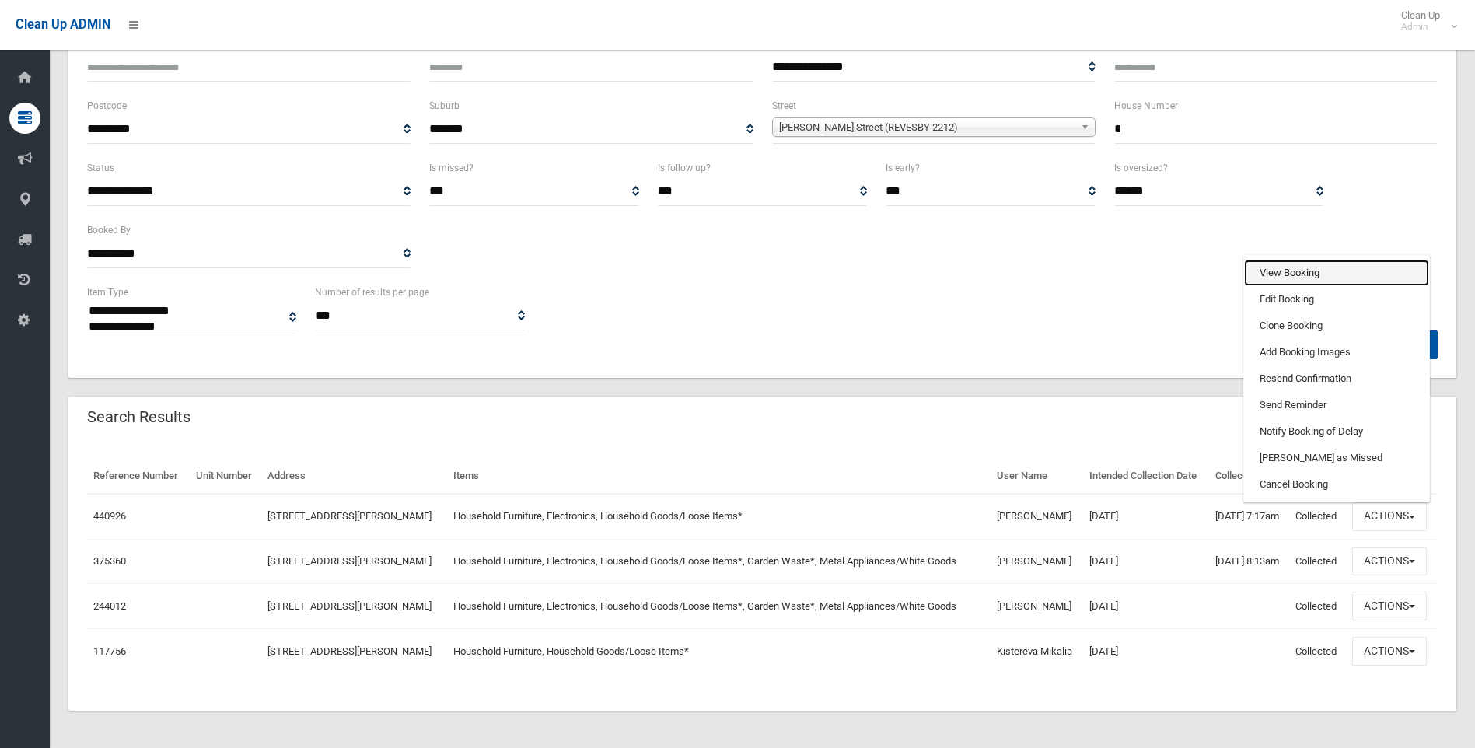
click at [1288, 274] on link "View Booking" at bounding box center [1336, 273] width 185 height 26
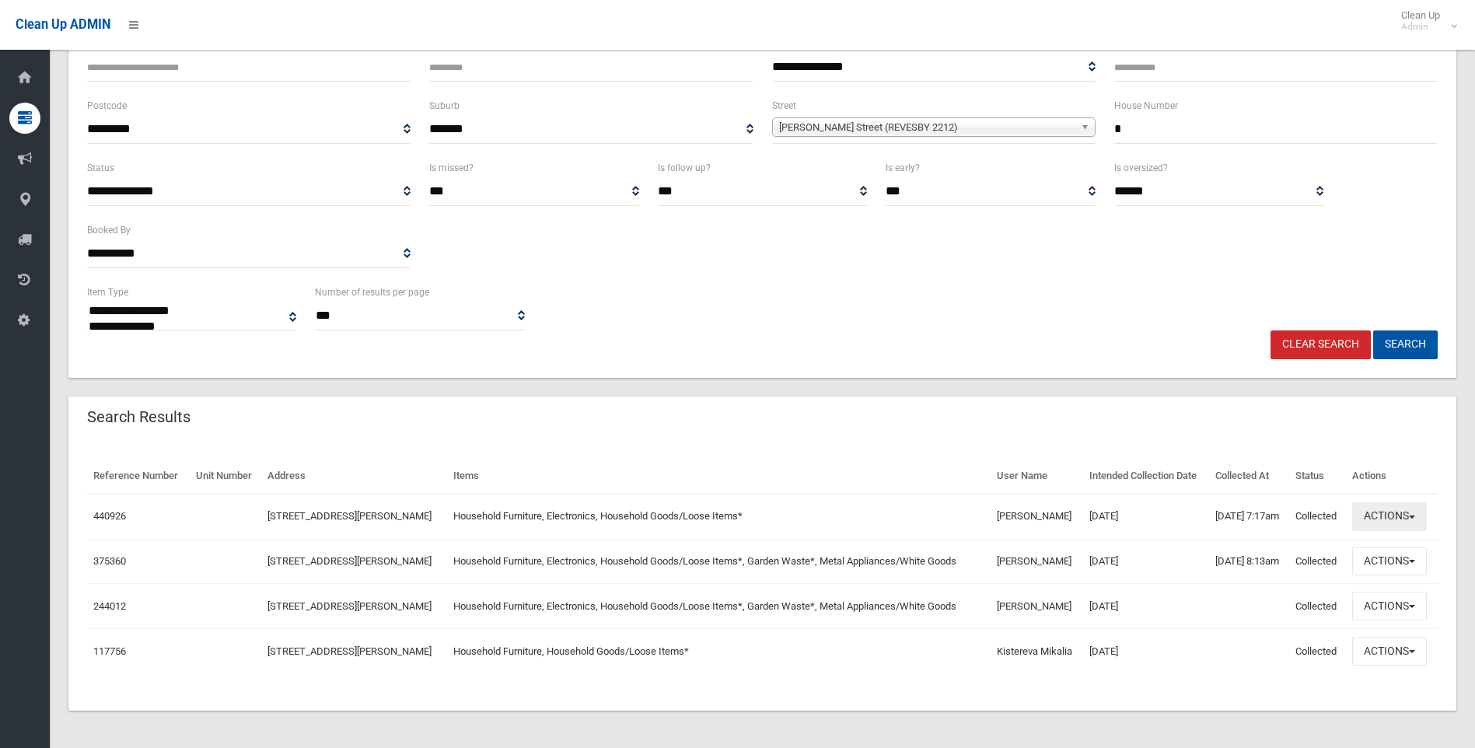
click at [1394, 518] on button "Actions" at bounding box center [1389, 516] width 75 height 29
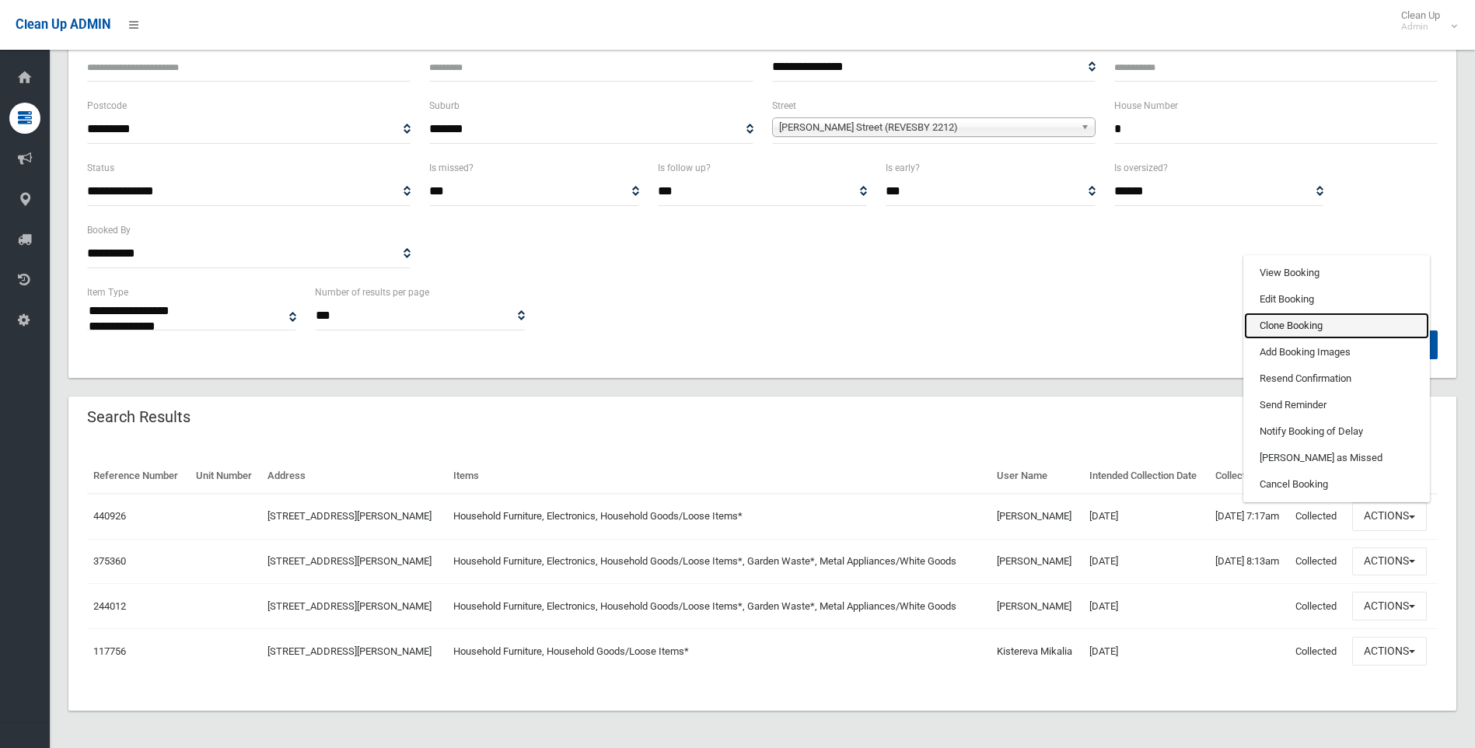
click at [1269, 326] on link "Clone Booking" at bounding box center [1336, 325] width 185 height 26
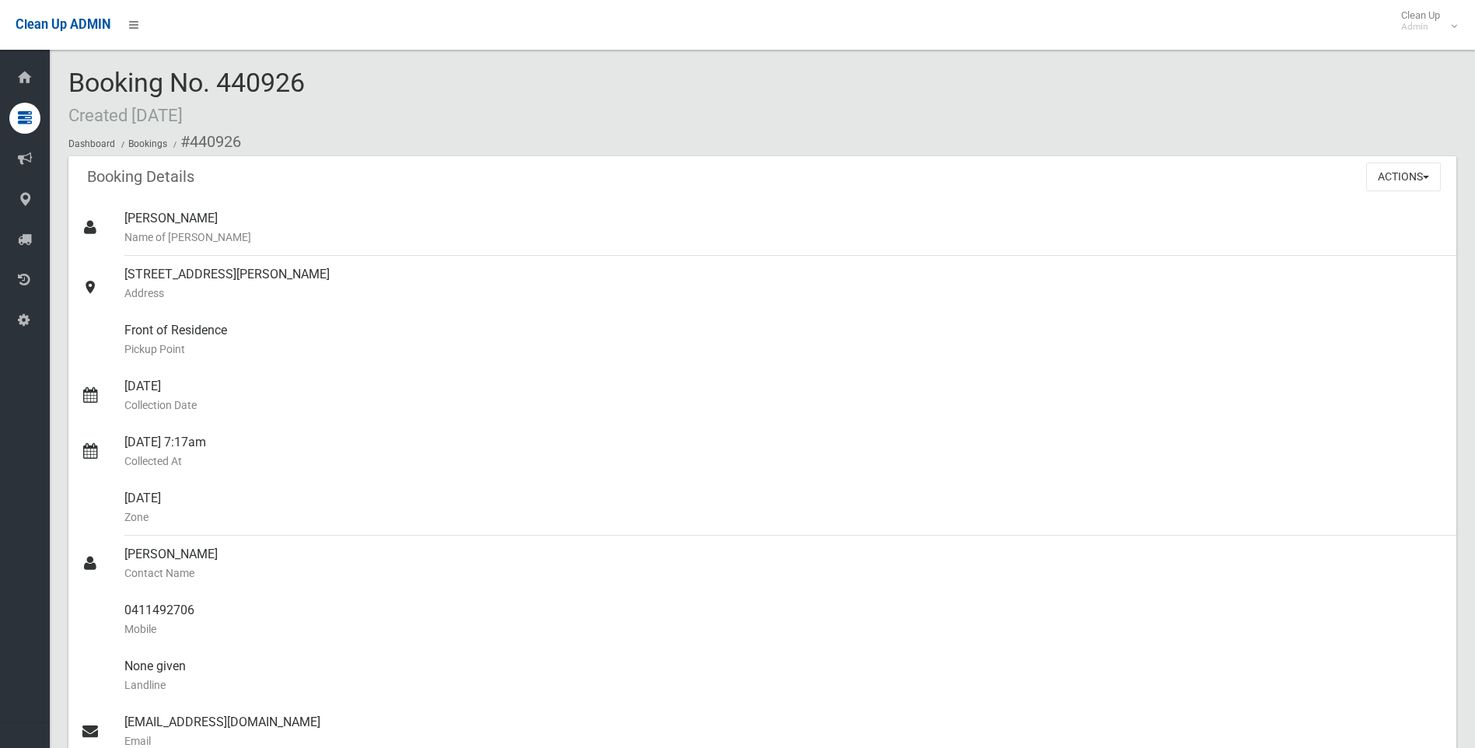
scroll to position [389, 0]
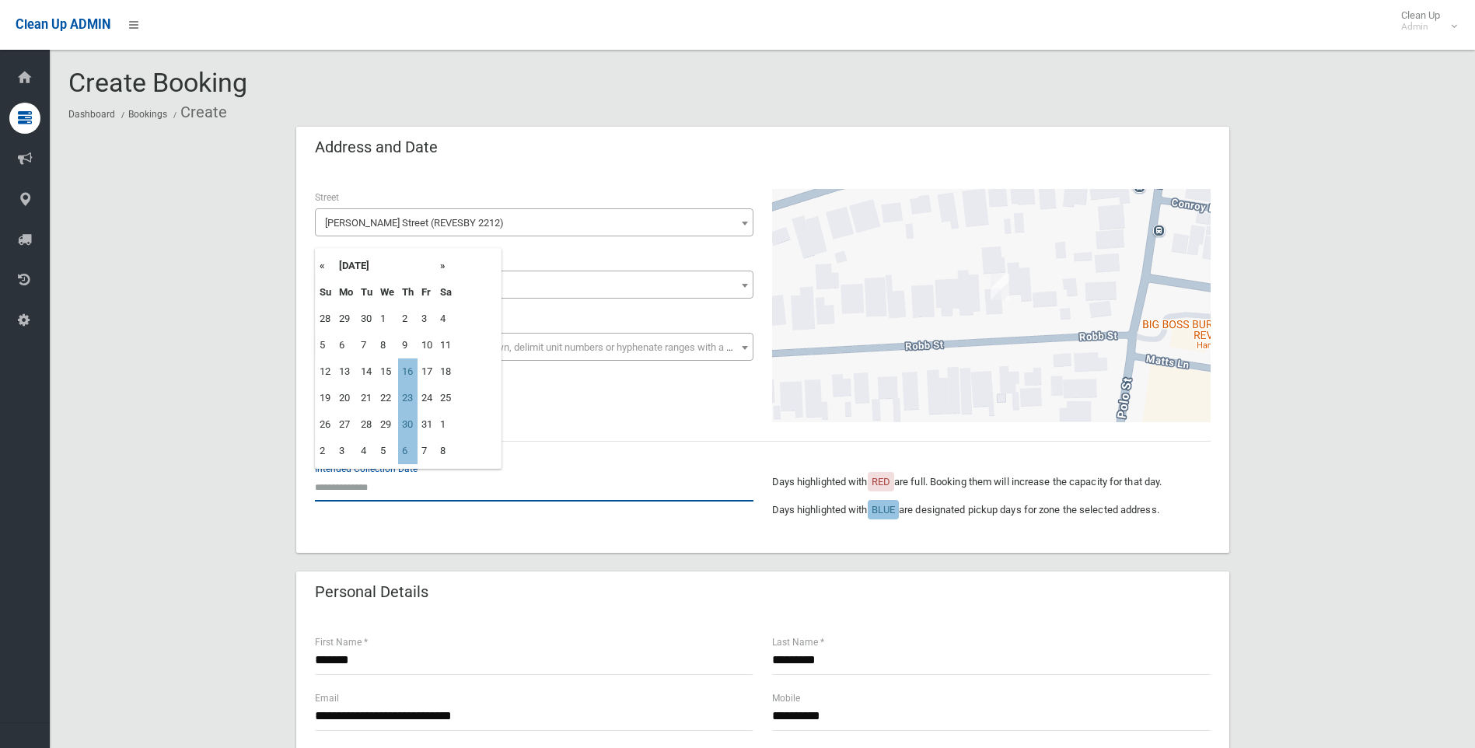
click at [352, 473] on input "text" at bounding box center [534, 487] width 438 height 29
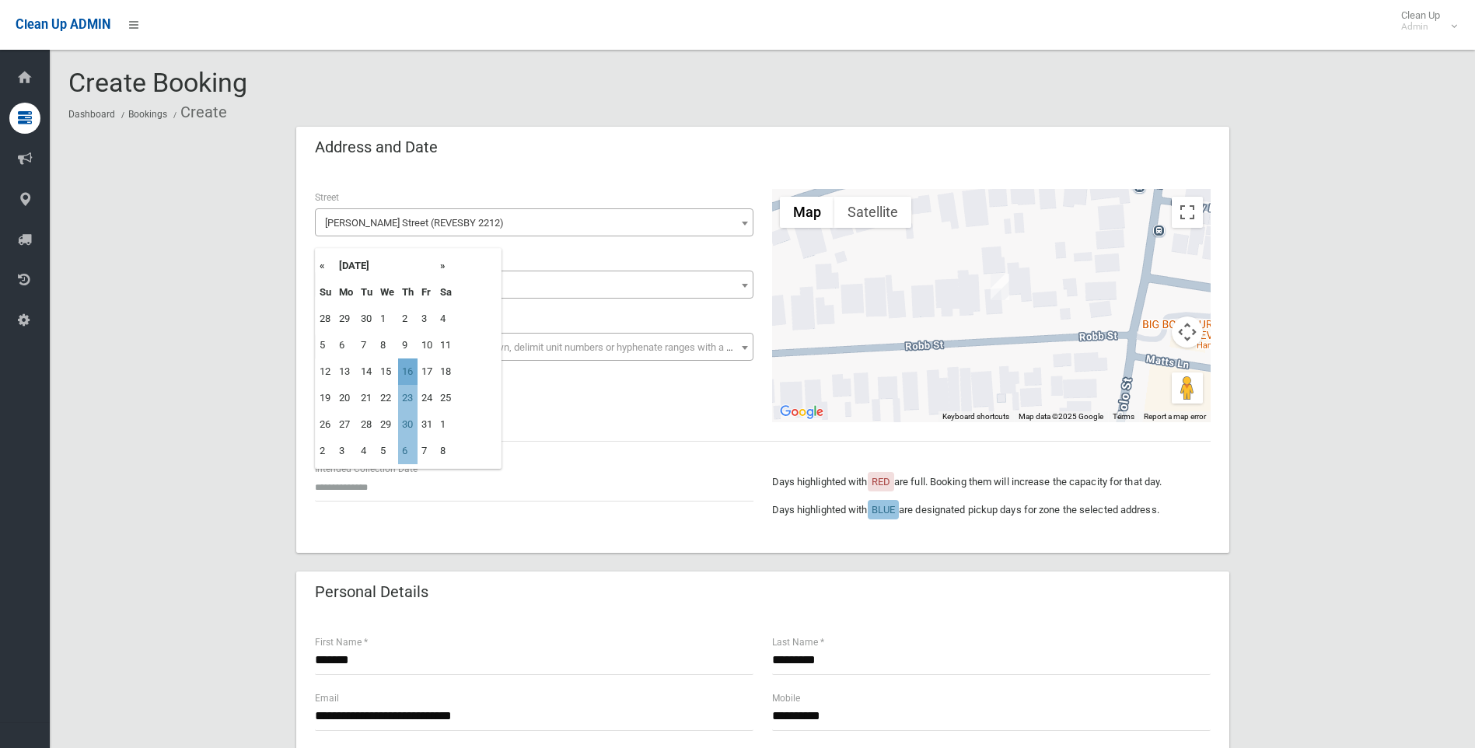
click at [407, 370] on td "16" at bounding box center [407, 371] width 19 height 26
type input "**********"
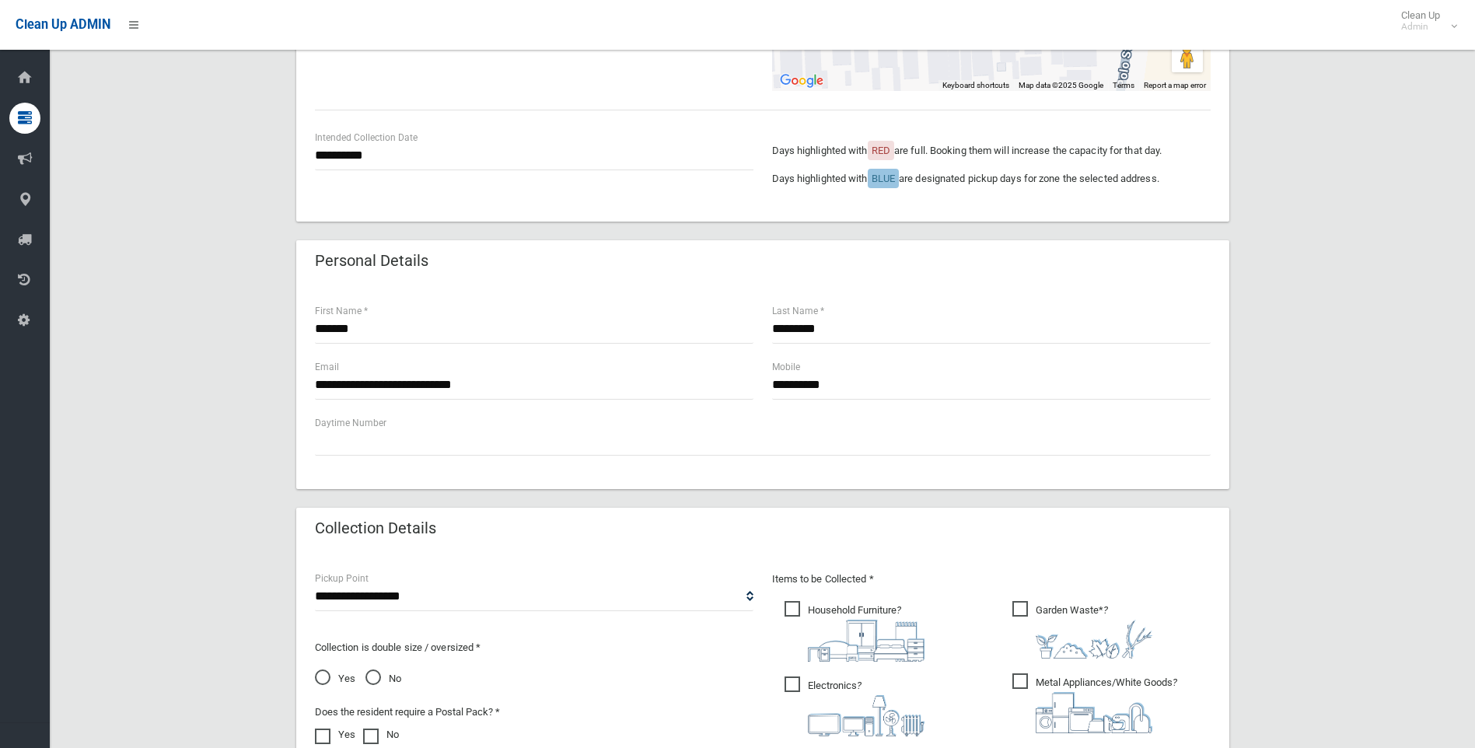
scroll to position [389, 0]
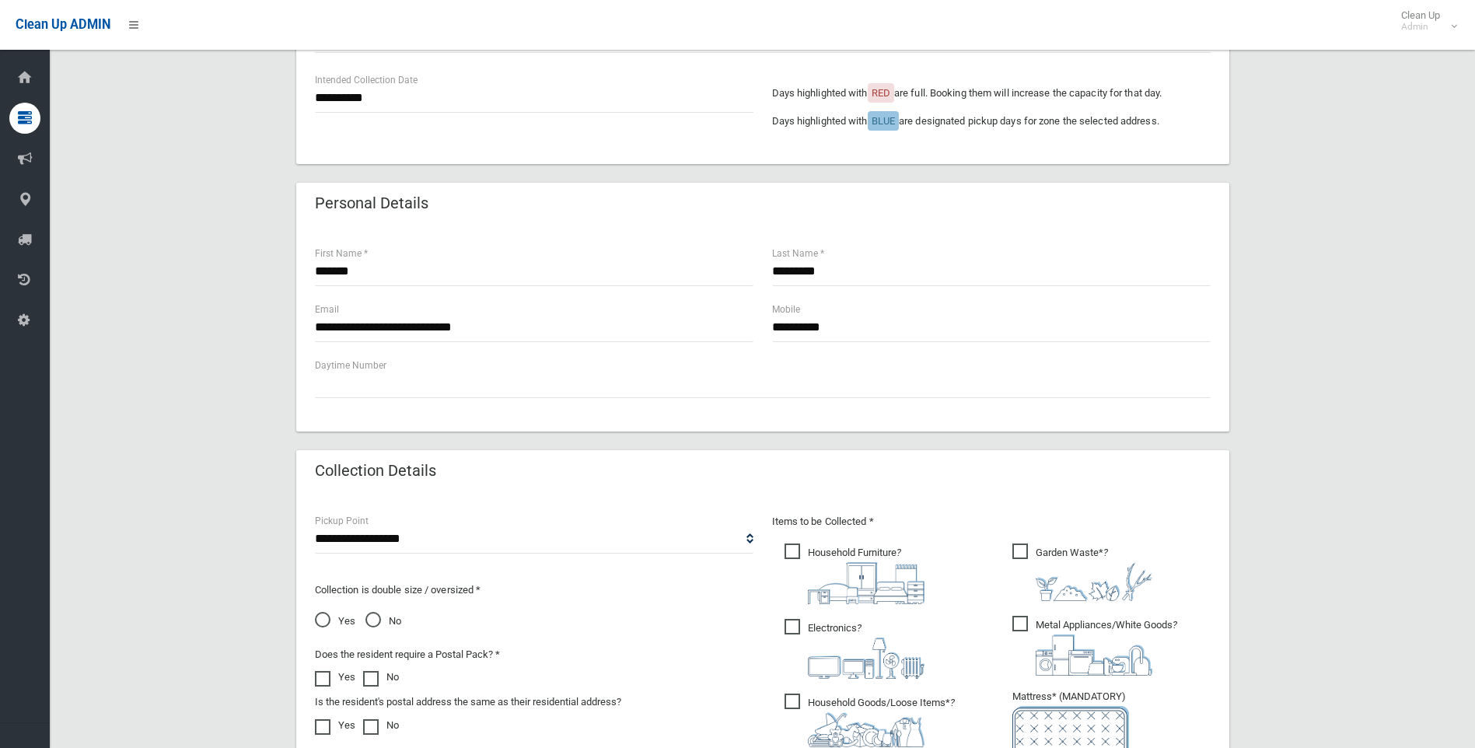
click at [1028, 544] on span "Garden Waste* ?" at bounding box center [1082, 572] width 140 height 58
click at [1025, 627] on span "Metal Appliances/White Goods ?" at bounding box center [1094, 646] width 165 height 60
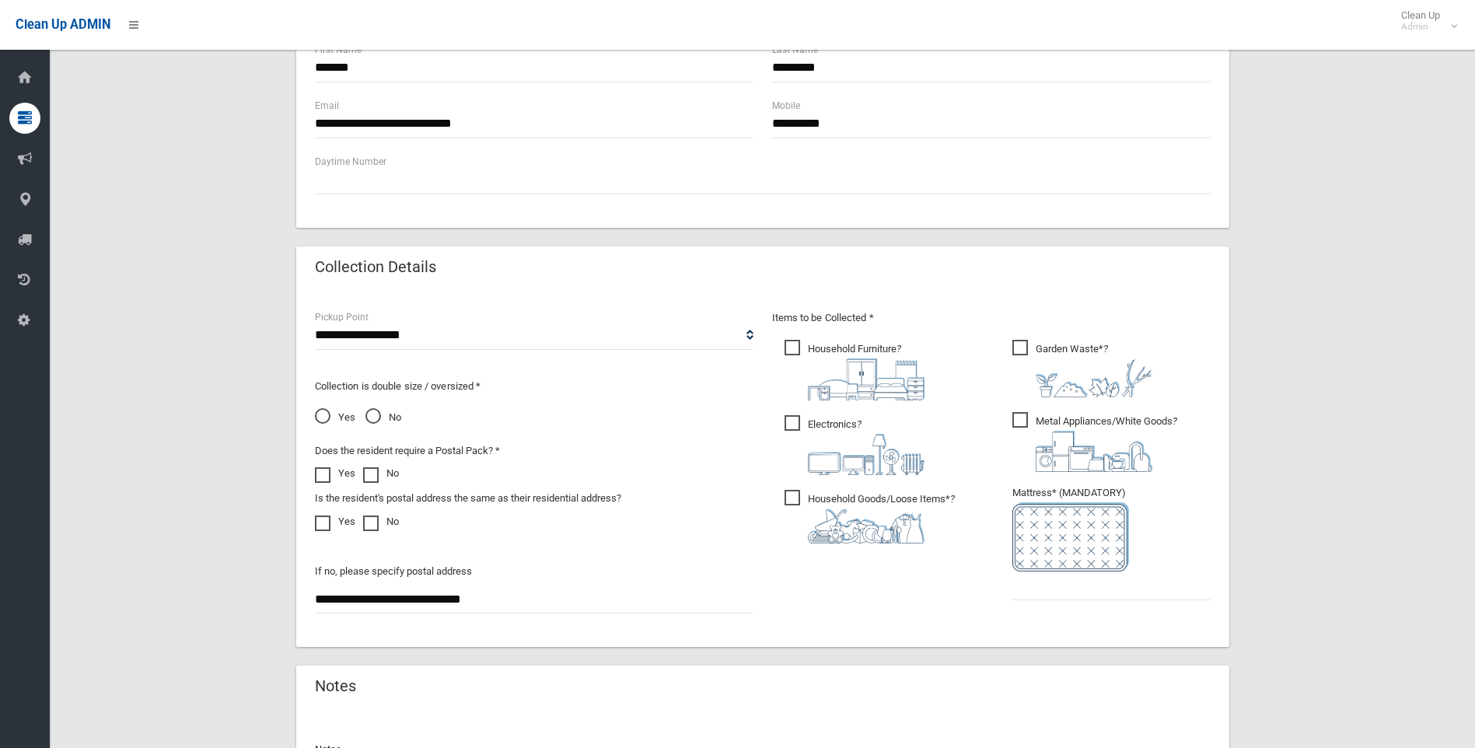
scroll to position [466, 0]
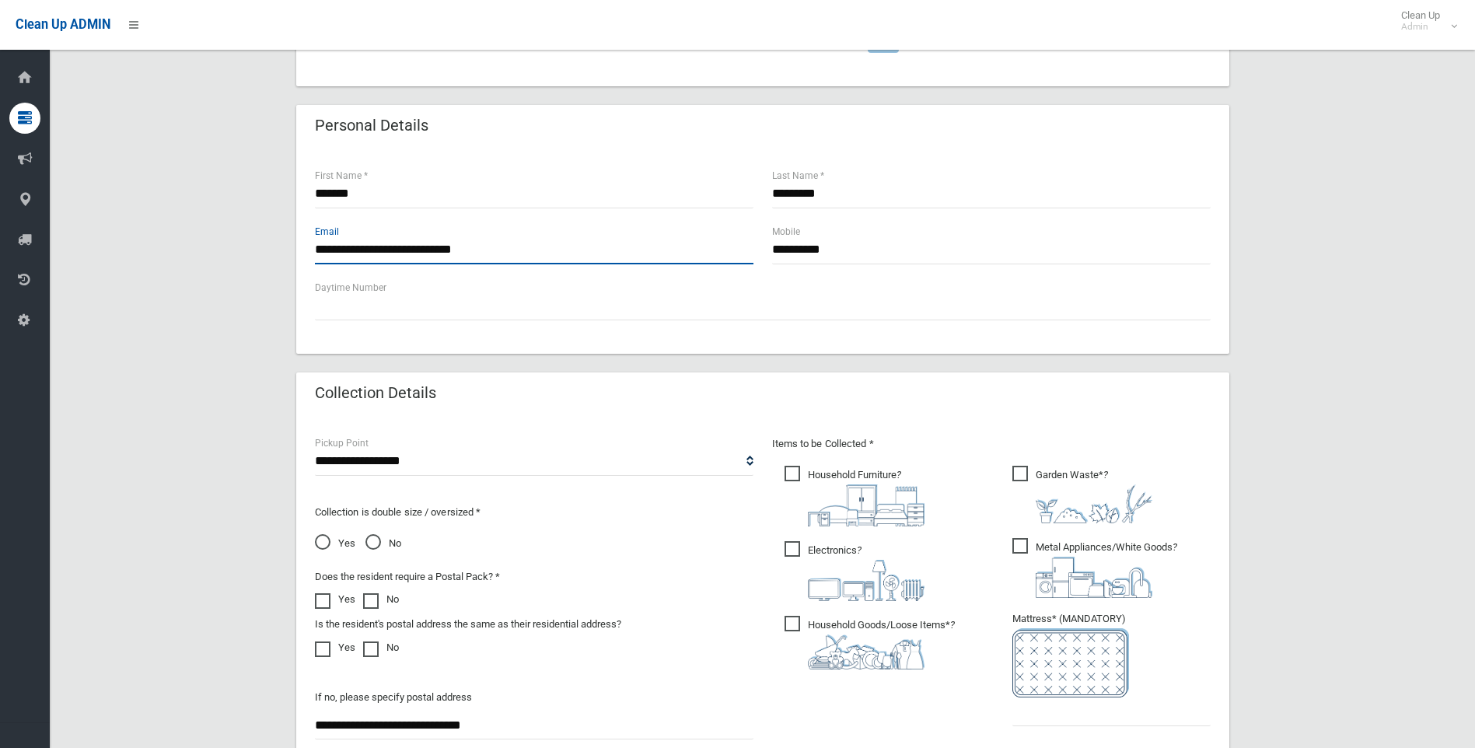
drag, startPoint x: 588, startPoint y: 250, endPoint x: 260, endPoint y: 250, distance: 328.8
click at [260, 250] on div "**********" at bounding box center [761, 338] width 1387 height 1356
drag, startPoint x: 889, startPoint y: 259, endPoint x: 696, endPoint y: 264, distance: 193.6
click at [696, 264] on div "**********" at bounding box center [762, 251] width 914 height 56
paste input "**********"
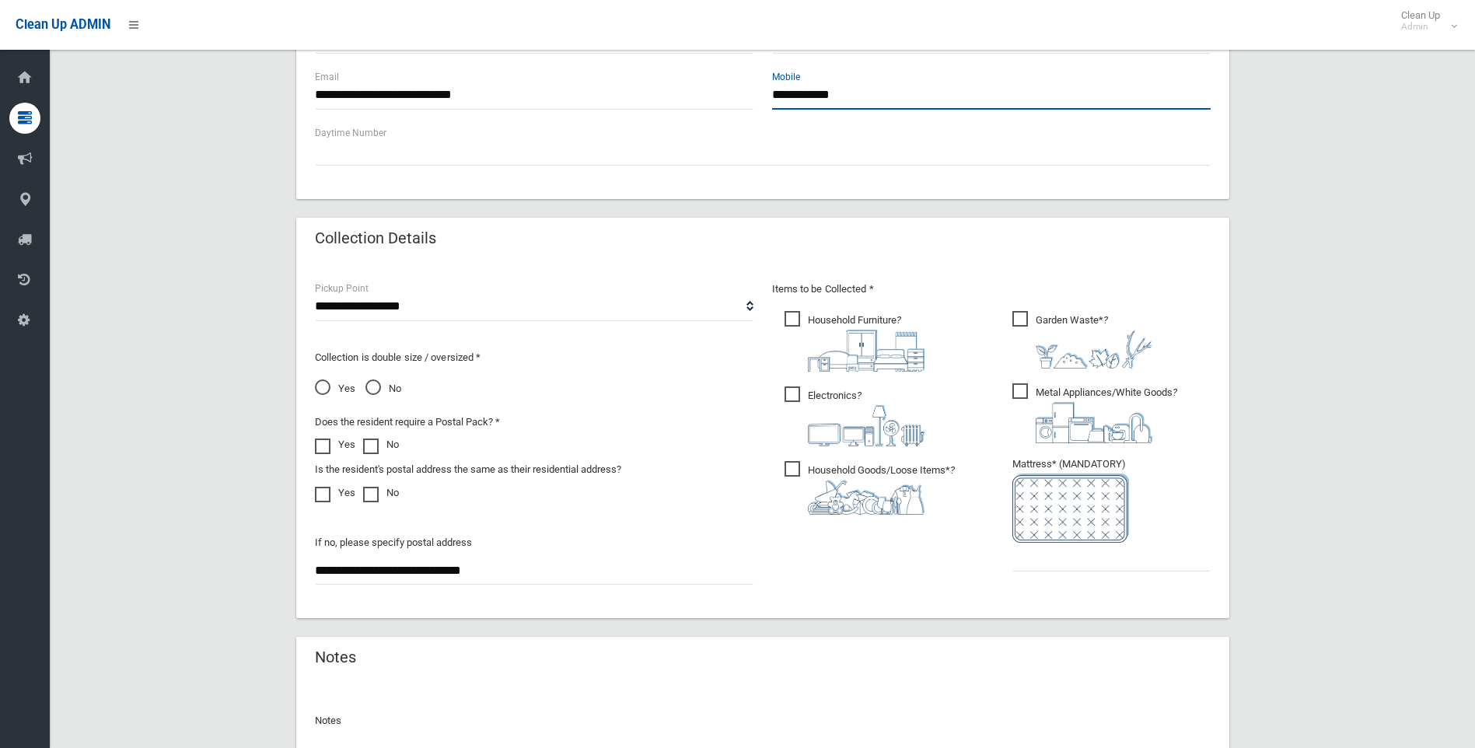
scroll to position [777, 0]
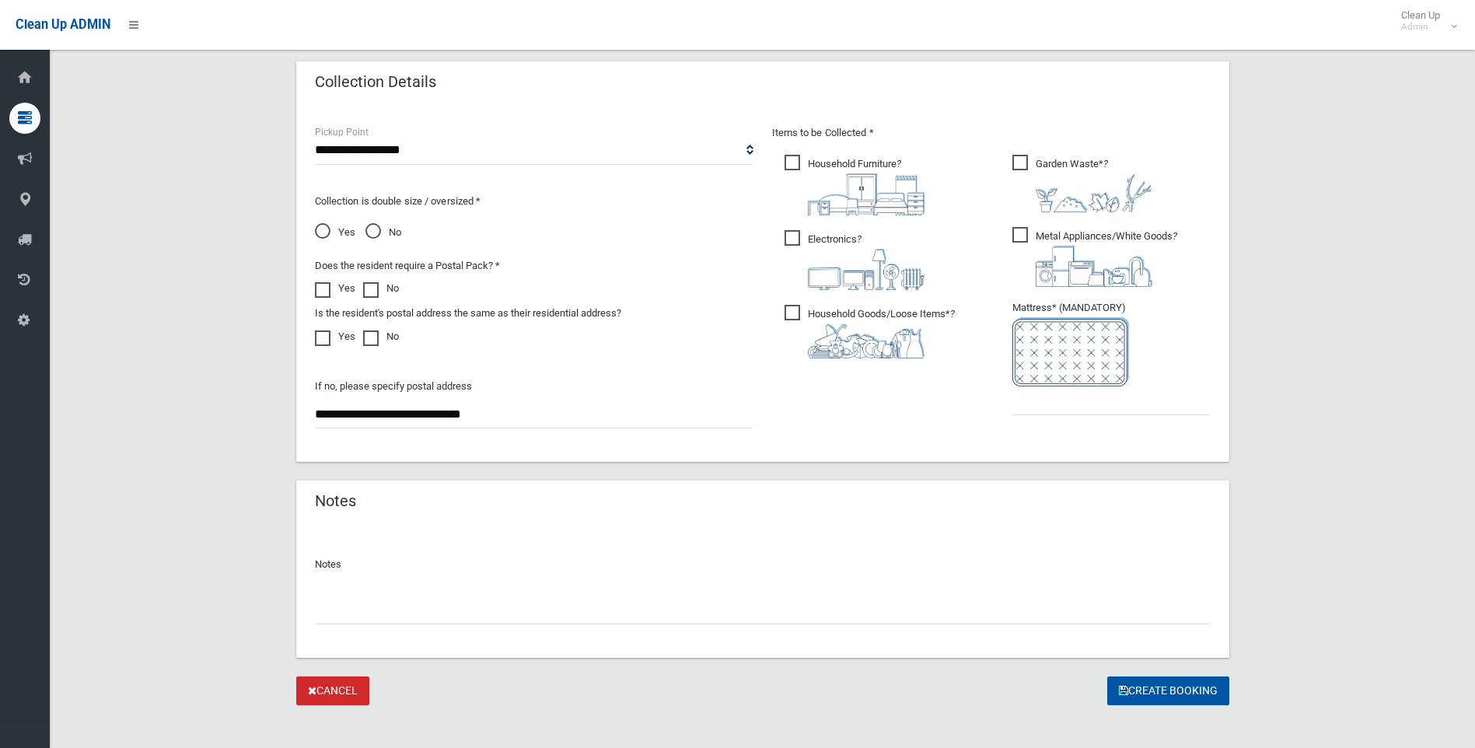
type input "**********"
click at [1064, 393] on input "text" at bounding box center [1111, 400] width 198 height 29
type input "*"
click at [1166, 684] on button "Create Booking" at bounding box center [1168, 690] width 122 height 29
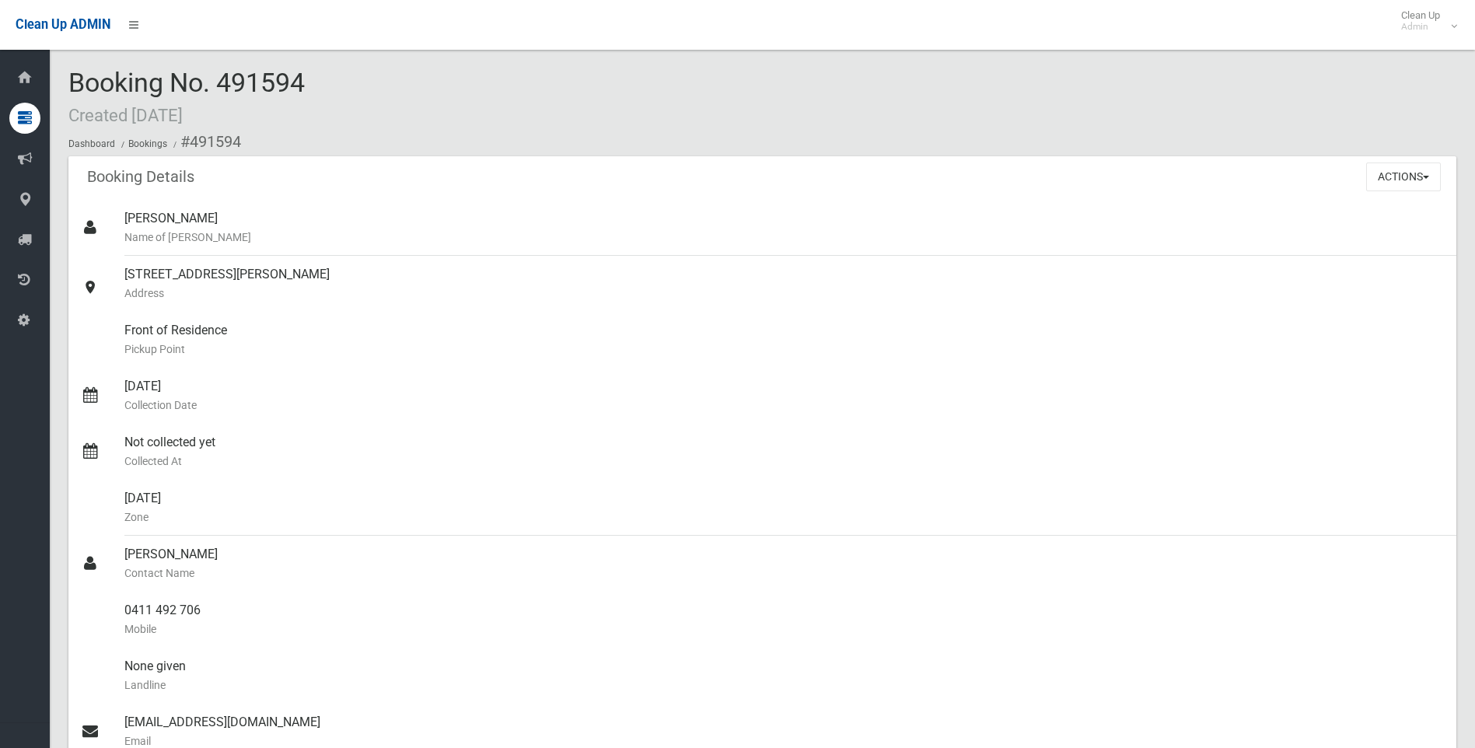
drag, startPoint x: 324, startPoint y: 89, endPoint x: 79, endPoint y: 83, distance: 244.9
click at [79, 83] on div "Booking No. 491594 Created [DATE] Dashboard Bookings #491594" at bounding box center [761, 112] width 1387 height 88
drag, startPoint x: 79, startPoint y: 83, endPoint x: 231, endPoint y: 92, distance: 151.8
click at [221, 92] on span "Booking No. 491594 Created [DATE]" at bounding box center [186, 97] width 236 height 61
click at [330, 92] on div "Booking No. 491594 Created [DATE] Dashboard Bookings #491594" at bounding box center [761, 112] width 1387 height 88
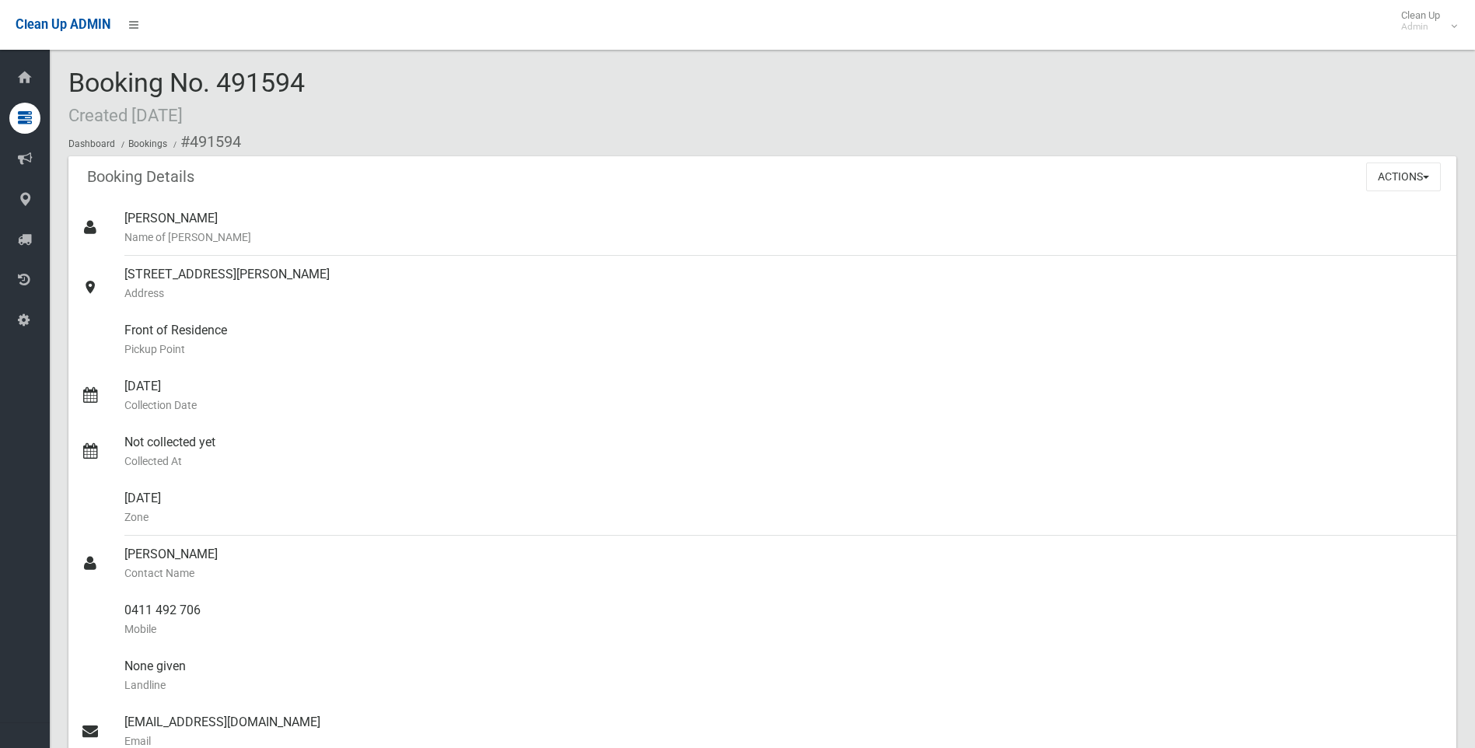
drag, startPoint x: 344, startPoint y: 91, endPoint x: 75, endPoint y: 79, distance: 269.2
click at [75, 79] on div "Booking No. 491594 Created [DATE] Dashboard Bookings #491594" at bounding box center [761, 112] width 1387 height 88
drag, startPoint x: 75, startPoint y: 79, endPoint x: 298, endPoint y: 117, distance: 226.3
click at [298, 117] on div "Booking No. 491594 Created [DATE] Dashboard Bookings #491594" at bounding box center [761, 112] width 1387 height 88
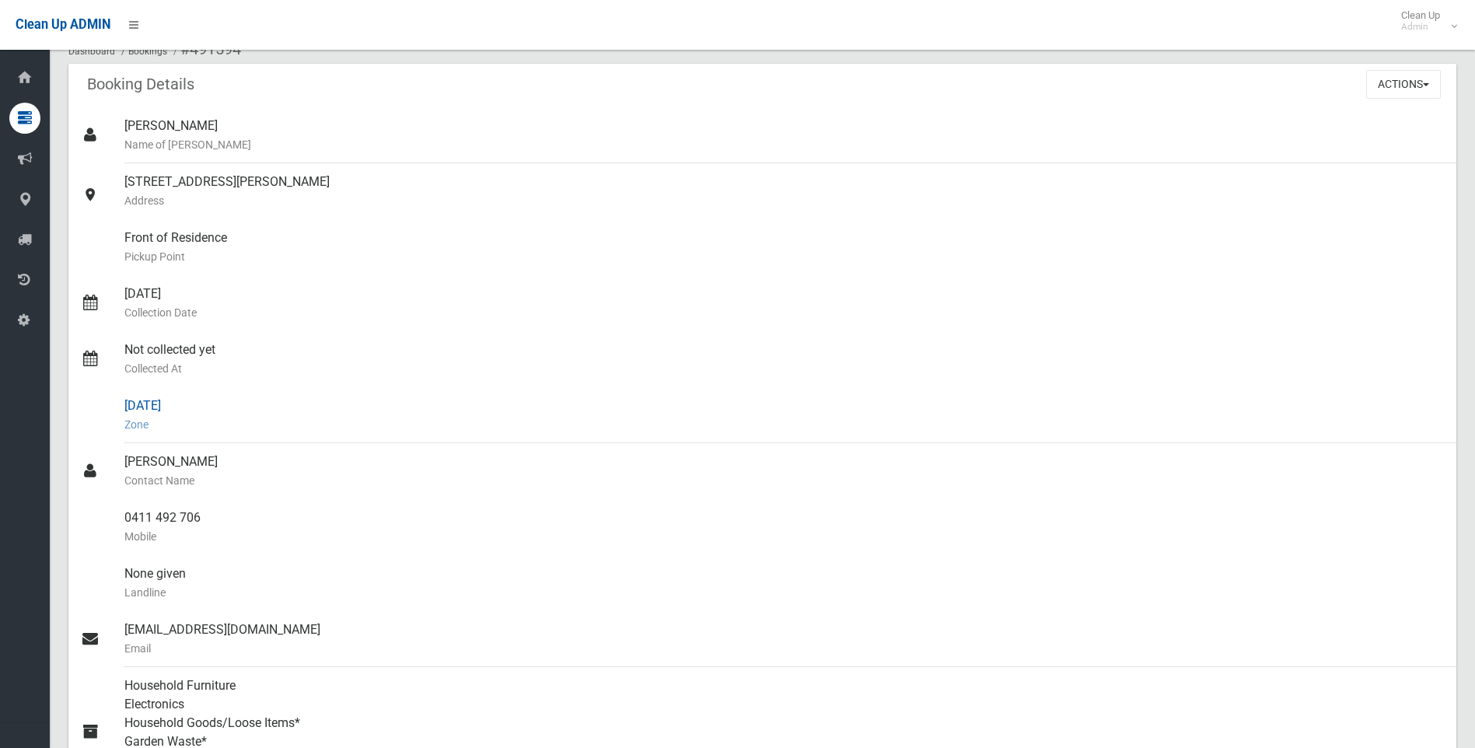
scroll to position [315, 0]
